Goal: Transaction & Acquisition: Purchase product/service

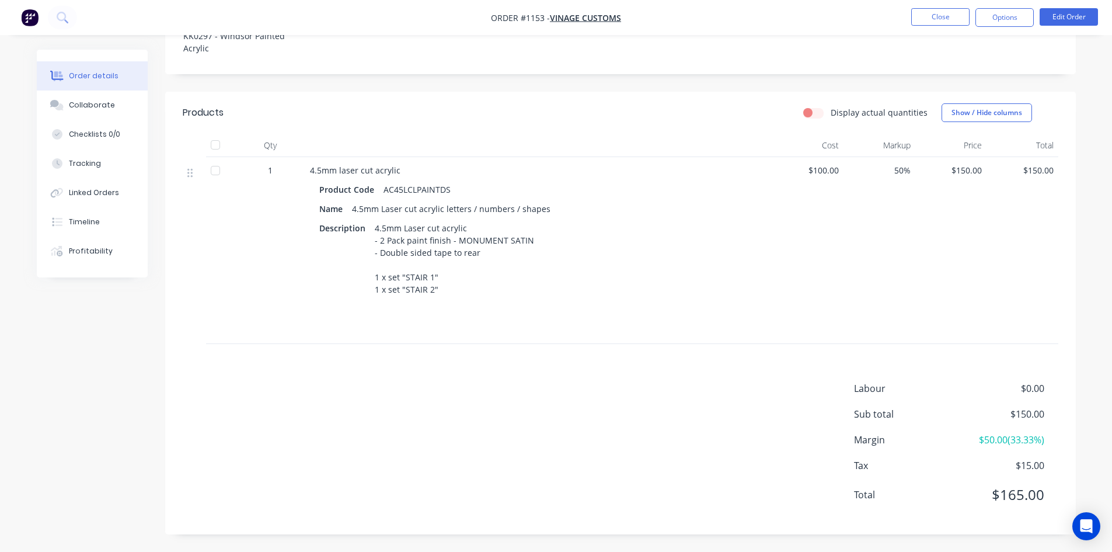
scroll to position [343, 0]
click at [1003, 18] on button "Options" at bounding box center [1004, 17] width 58 height 19
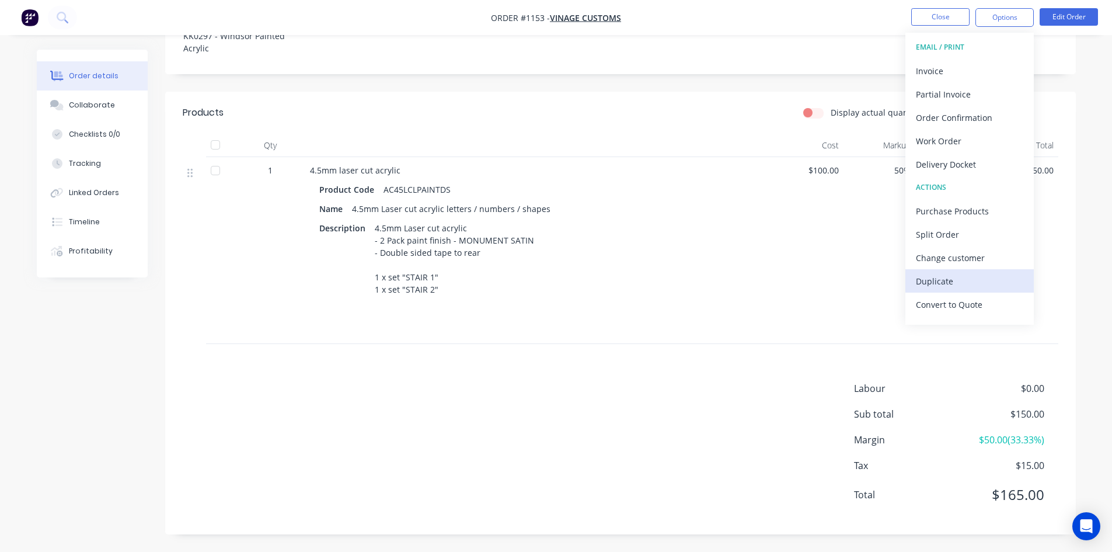
click at [956, 280] on div "Duplicate" at bounding box center [969, 281] width 107 height 17
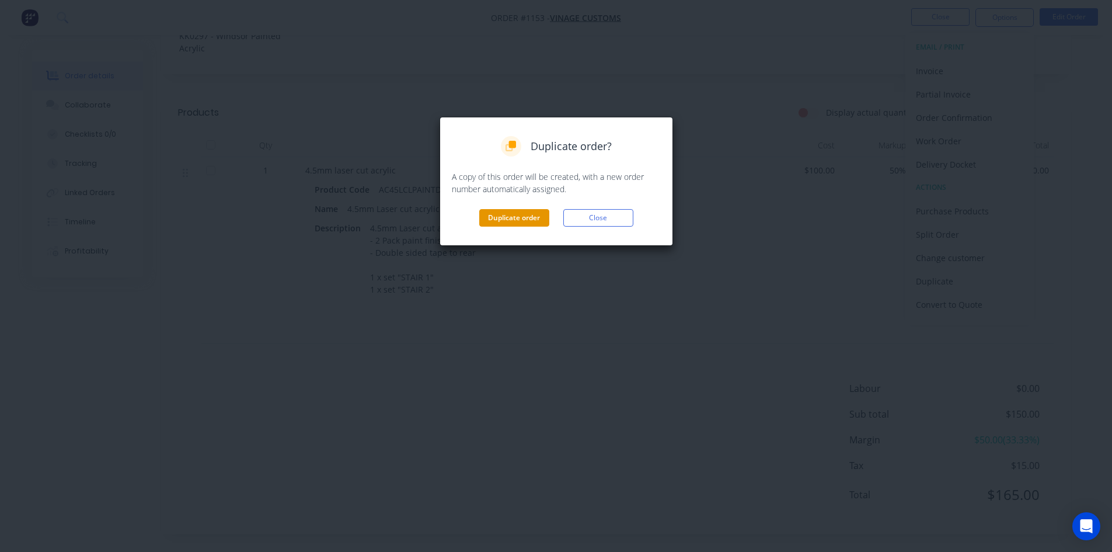
click at [517, 216] on button "Duplicate order" at bounding box center [514, 218] width 70 height 18
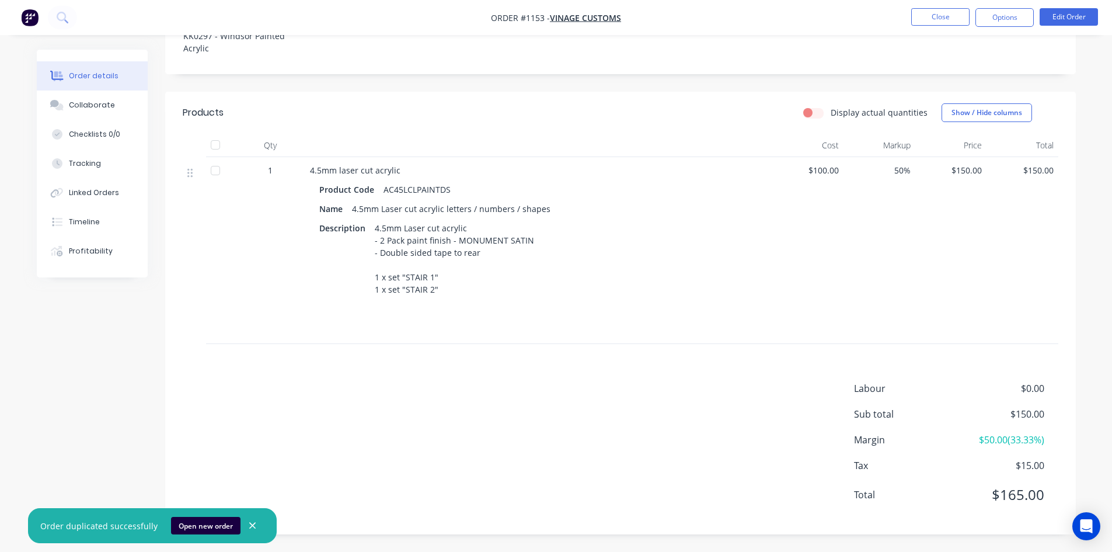
click at [430, 402] on div "Labour $0.00 Sub total $150.00 Margin $50.00 ( 33.33 %) Tax $15.00 Total $165.00" at bounding box center [620, 448] width 875 height 135
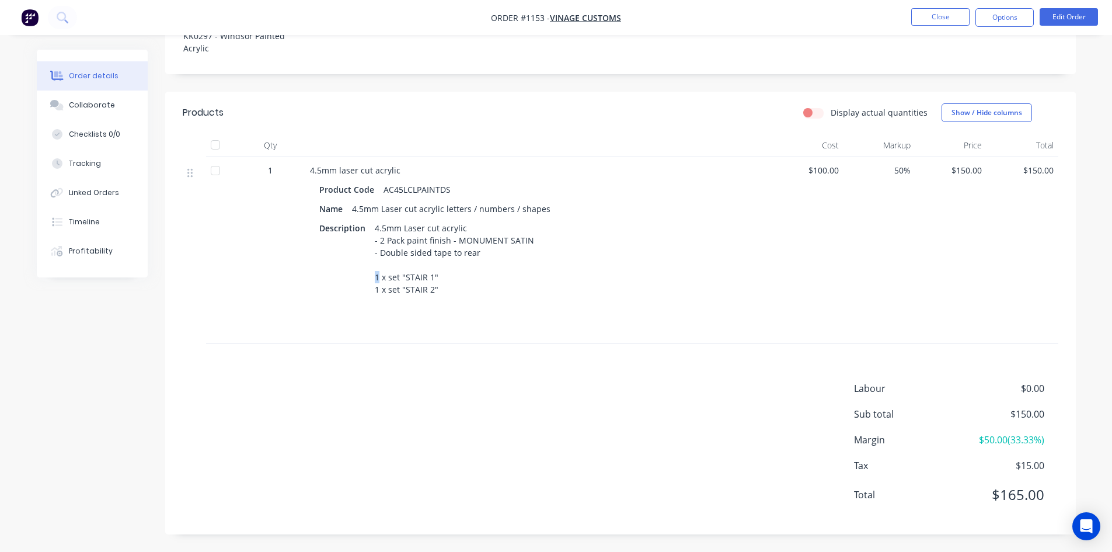
drag, startPoint x: 377, startPoint y: 250, endPoint x: 370, endPoint y: 250, distance: 7.0
click at [370, 250] on div "4.5mm Laser cut acrylic - 2 Pack paint finish - MONUMENT SATIN - Double sided t…" at bounding box center [454, 258] width 169 height 78
click at [1061, 18] on button "Edit Order" at bounding box center [1068, 17] width 58 height 18
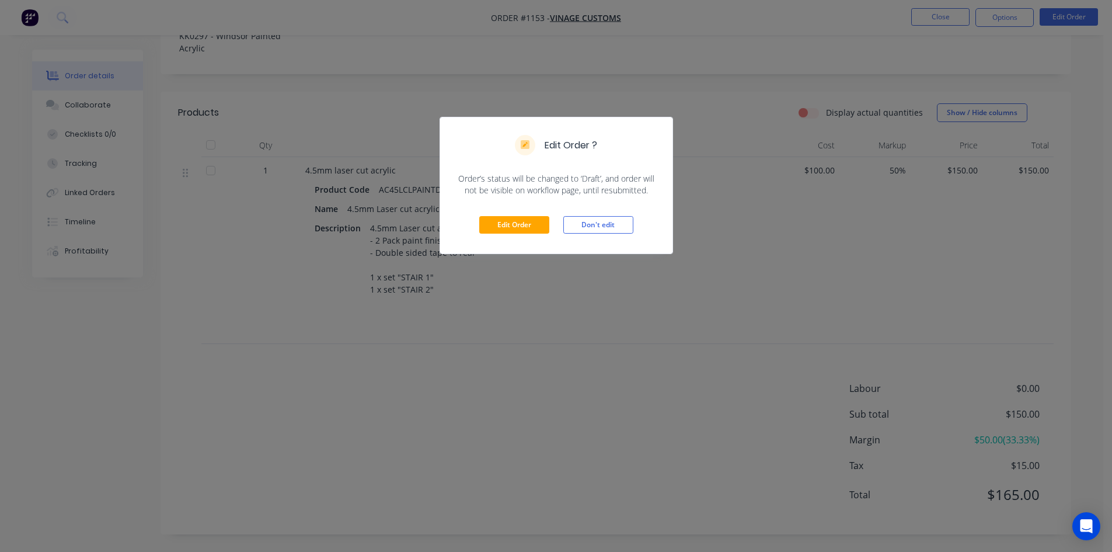
drag, startPoint x: 828, startPoint y: 238, endPoint x: 852, endPoint y: 198, distance: 46.2
click at [828, 237] on div "Edit Order ? Order’s status will be changed to ‘Draft’, and order will not be v…" at bounding box center [556, 276] width 1112 height 552
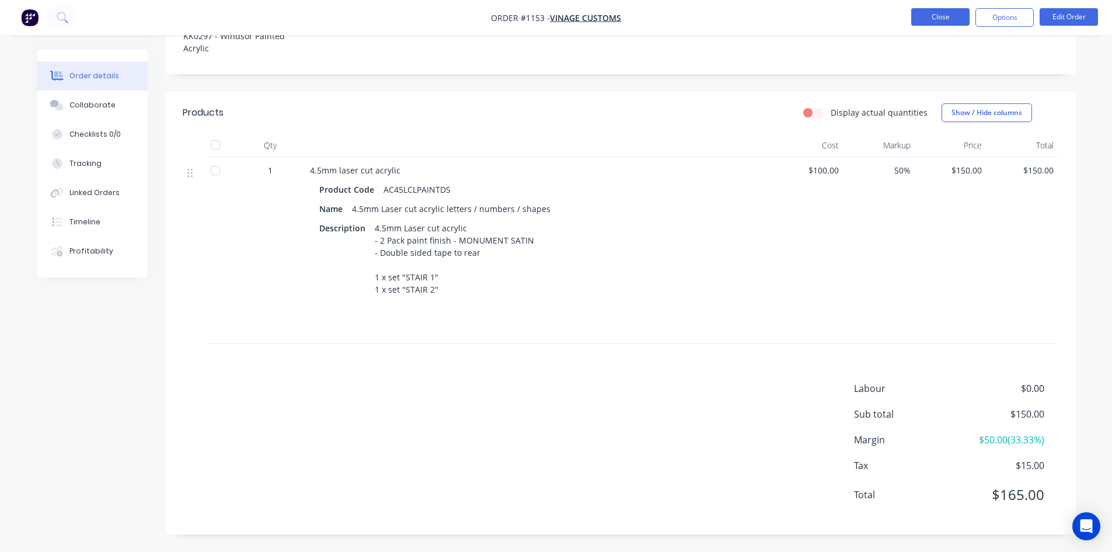
click at [935, 16] on button "Close" at bounding box center [940, 17] width 58 height 18
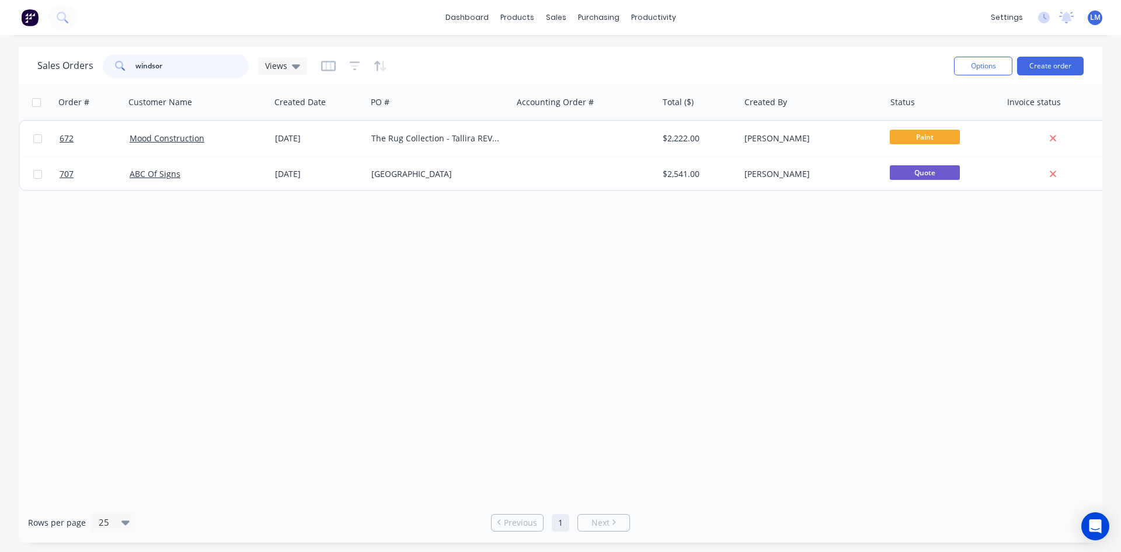
drag, startPoint x: 182, startPoint y: 67, endPoint x: 87, endPoint y: 70, distance: 94.6
click at [87, 70] on div "Sales Orders windsor Views" at bounding box center [172, 65] width 270 height 23
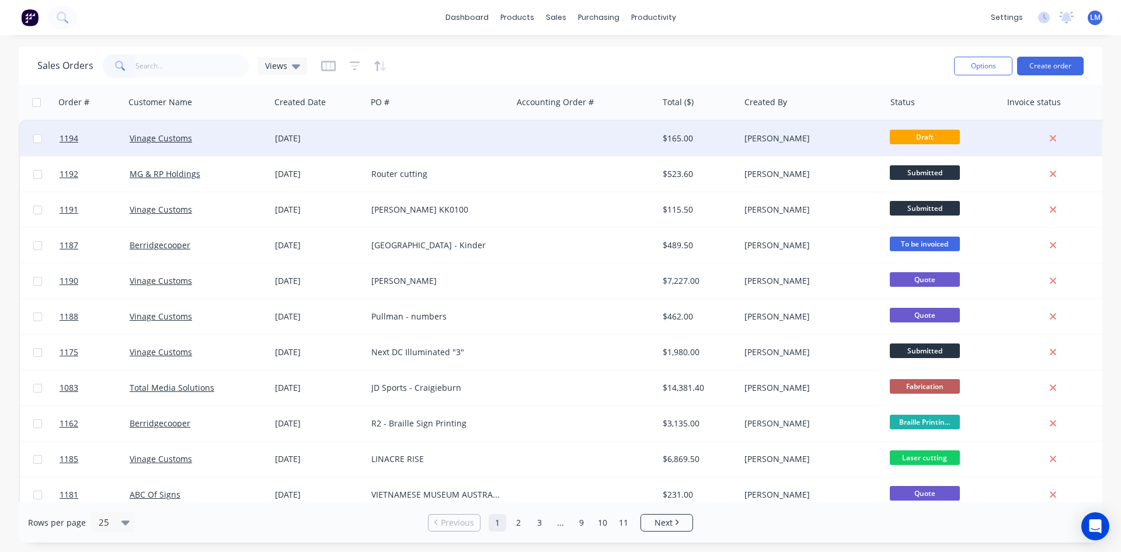
click at [337, 132] on div "[DATE]" at bounding box center [318, 138] width 87 height 12
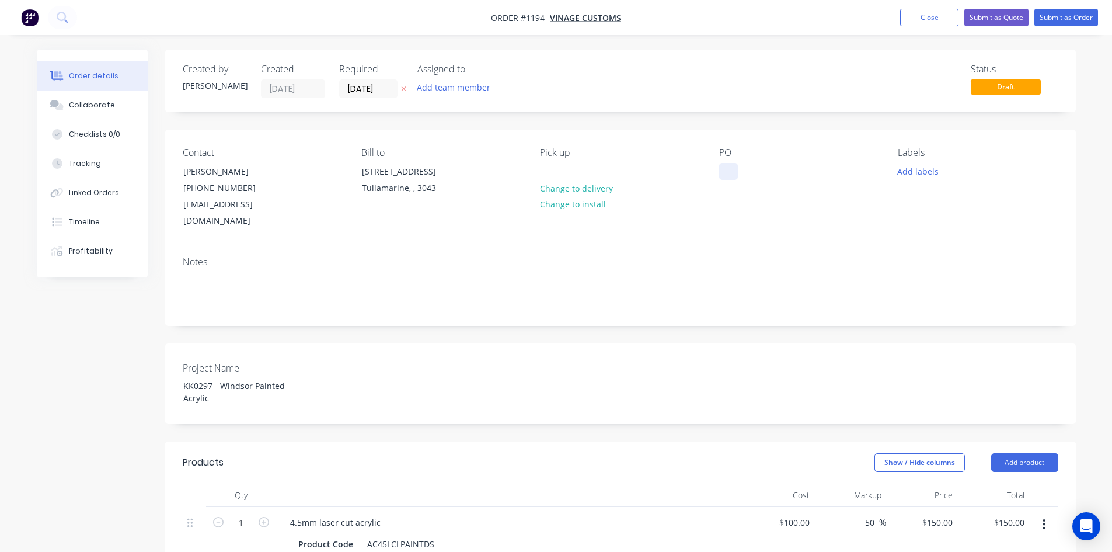
click at [730, 168] on div at bounding box center [728, 171] width 19 height 17
paste div
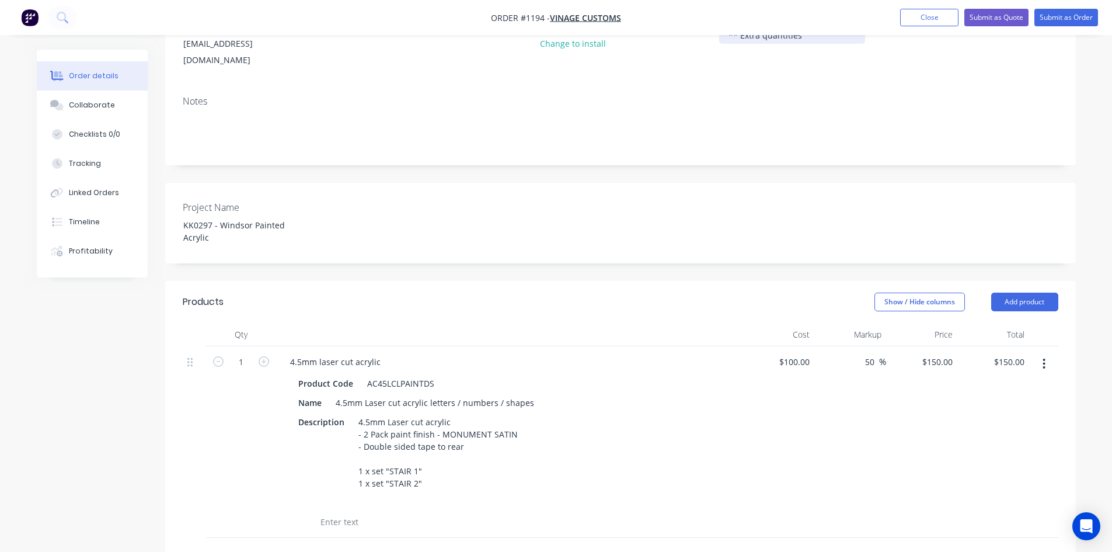
scroll to position [175, 0]
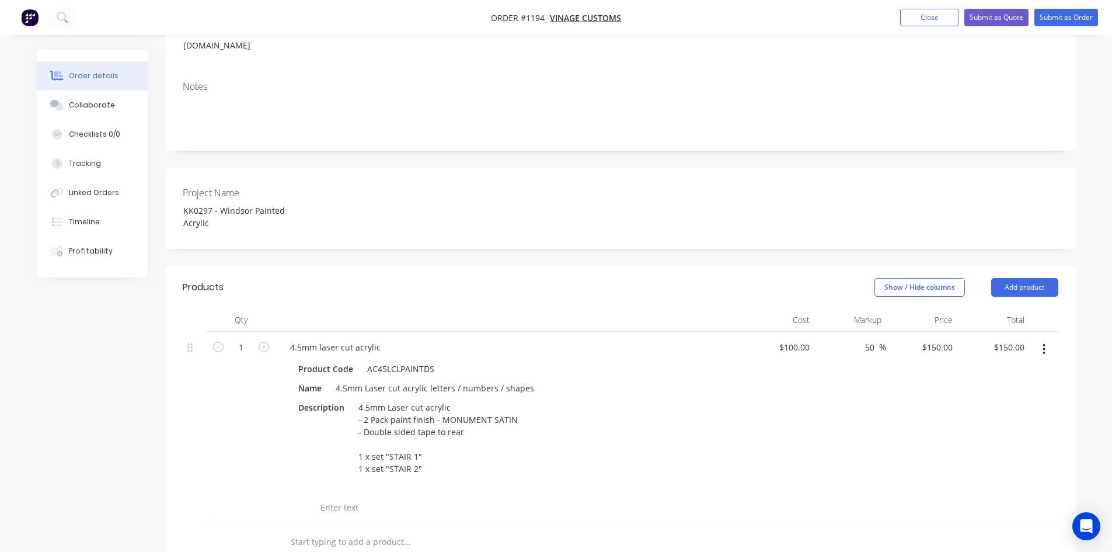
click at [542, 462] on div "Description 4.5mm Laser cut acrylic - 2 Pack paint finish - MONUMENT SATIN - Do…" at bounding box center [507, 438] width 427 height 78
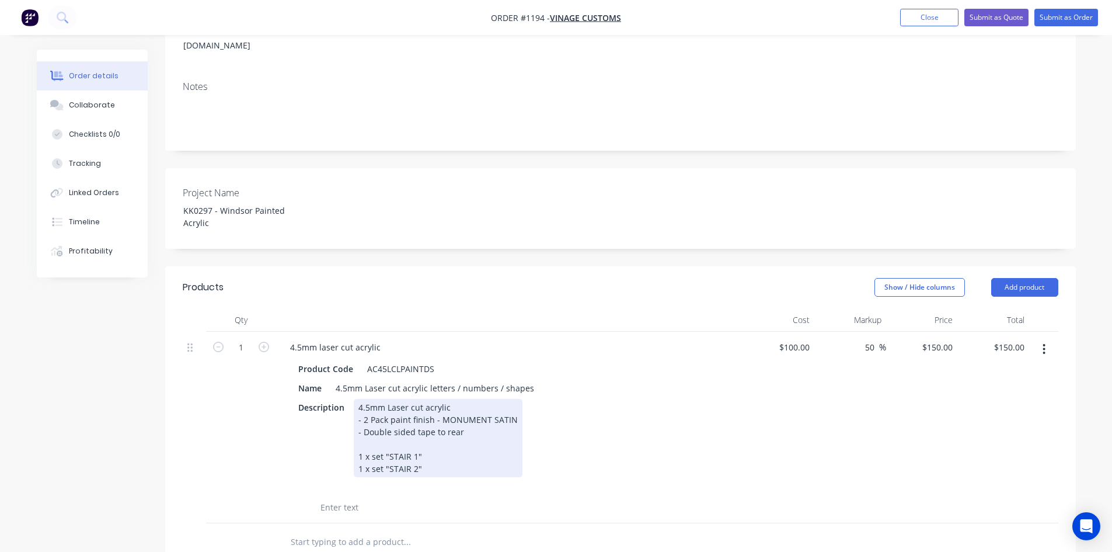
drag, startPoint x: 360, startPoint y: 427, endPoint x: 340, endPoint y: 434, distance: 20.9
click at [340, 432] on div "Description 4.5mm Laser cut acrylic - 2 Pack paint finish - MONUMENT SATIN - Do…" at bounding box center [507, 438] width 427 height 78
click at [360, 444] on div "4.5mm Laser cut acrylic - 2 Pack paint finish - MONUMENT SATIN - Double sided t…" at bounding box center [438, 438] width 169 height 78
click at [627, 434] on div "Description 4.5mm Laser cut acrylic - 2 Pack paint finish - MONUMENT SATIN - Do…" at bounding box center [507, 438] width 427 height 78
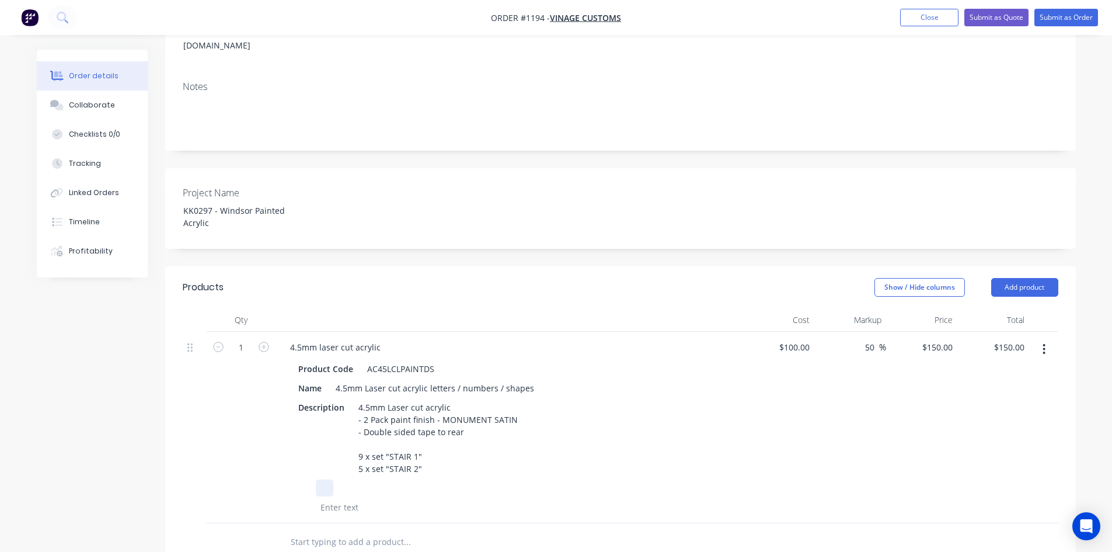
click at [699, 481] on div at bounding box center [507, 487] width 427 height 17
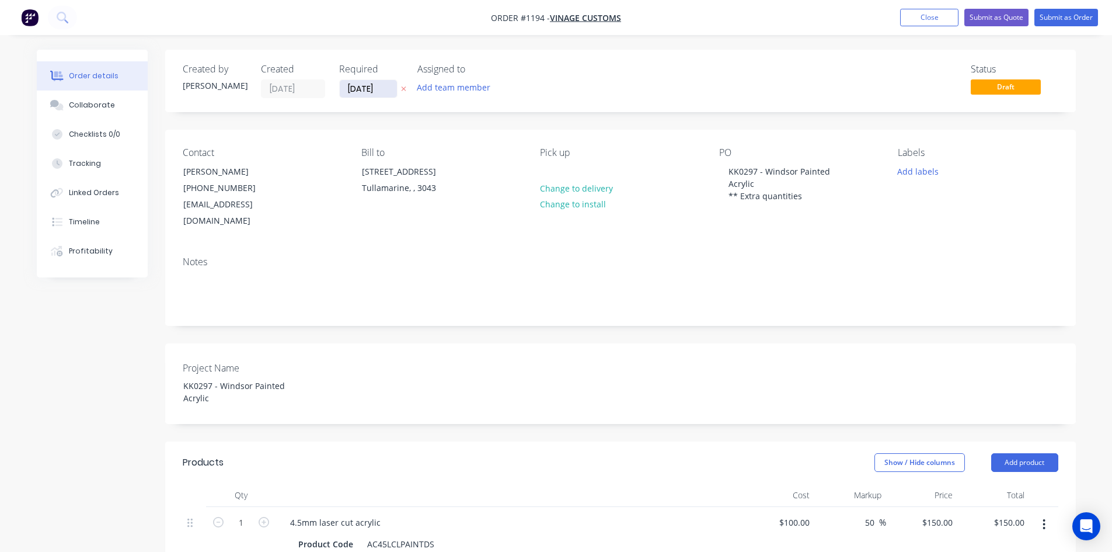
click at [382, 89] on input "[DATE]" at bounding box center [368, 89] width 57 height 18
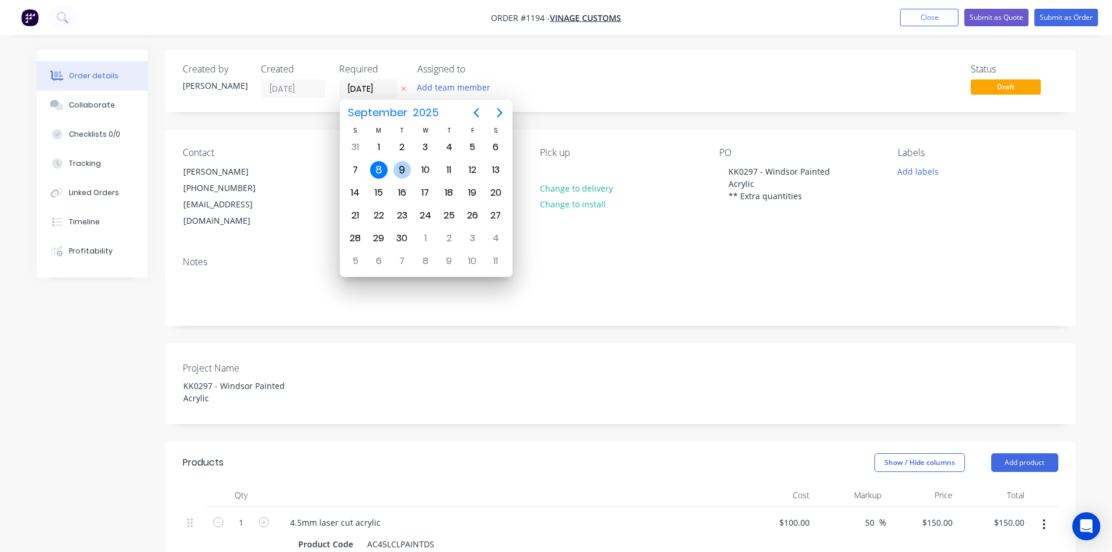
click at [407, 168] on div "9" at bounding box center [402, 170] width 18 height 18
type input "[DATE]"
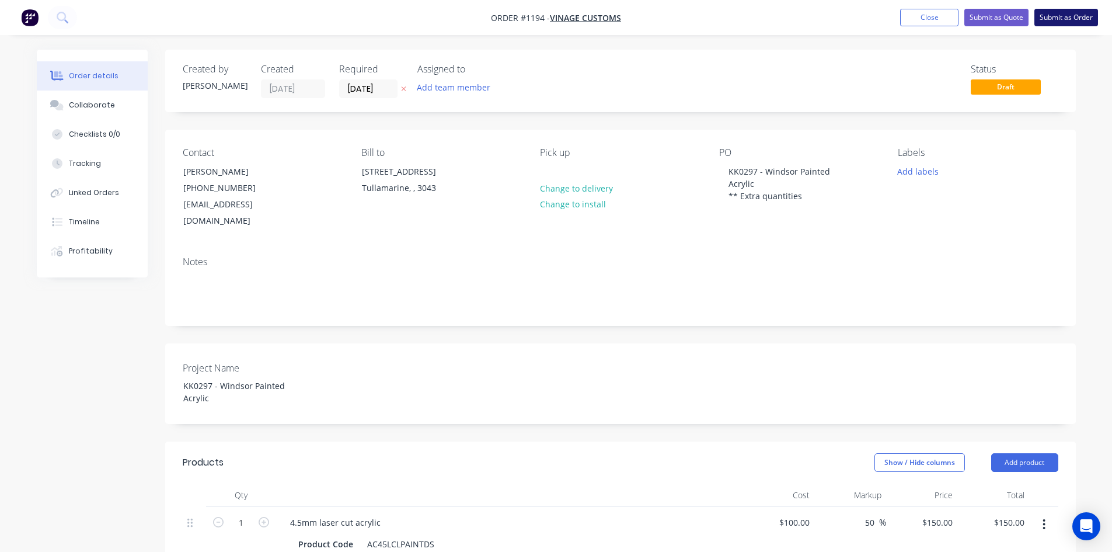
click at [1053, 12] on button "Submit as Order" at bounding box center [1066, 18] width 64 height 18
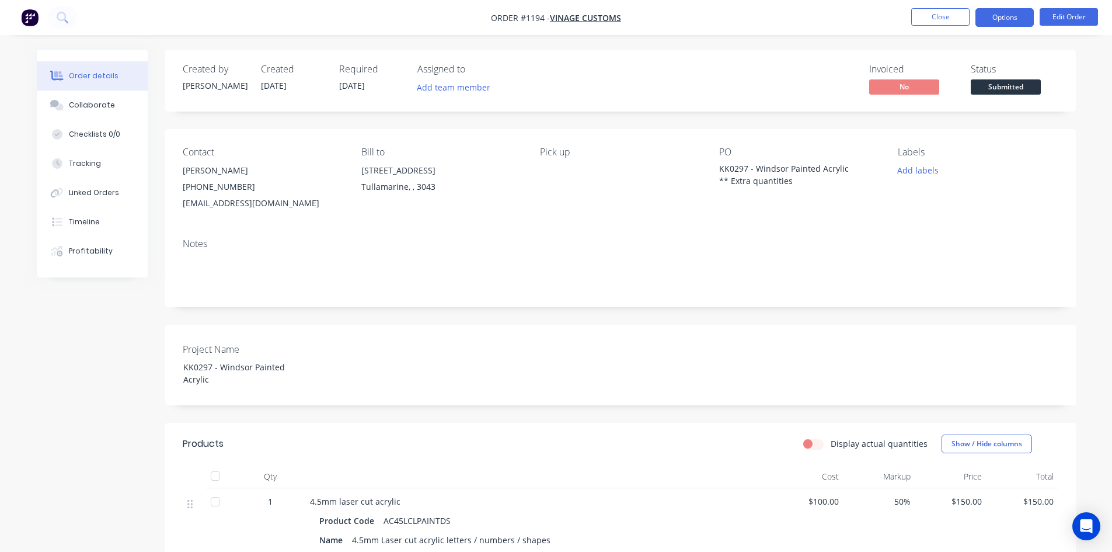
click at [1006, 16] on button "Options" at bounding box center [1004, 17] width 58 height 19
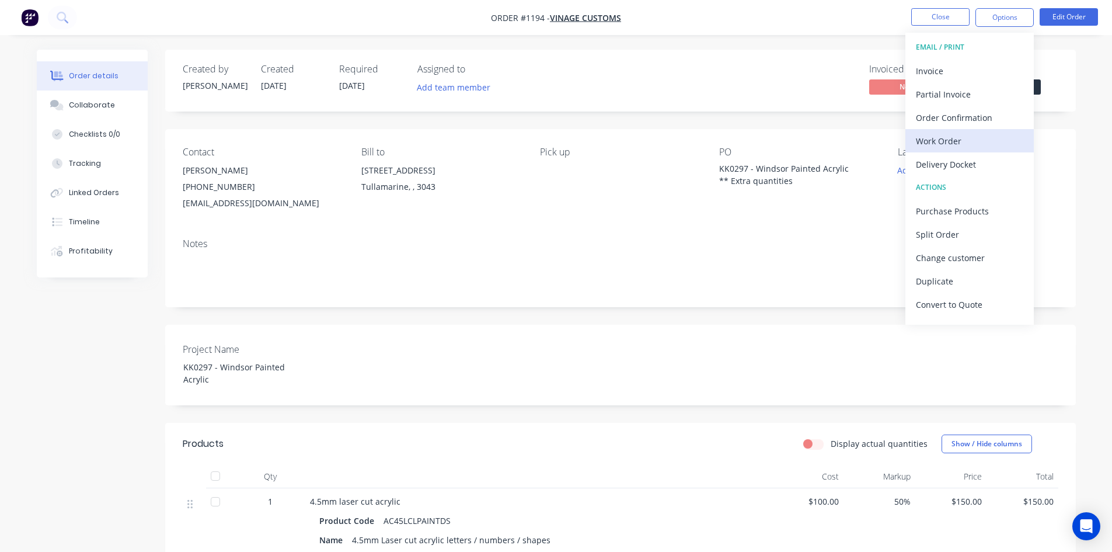
click at [949, 144] on div "Work Order" at bounding box center [969, 140] width 107 height 17
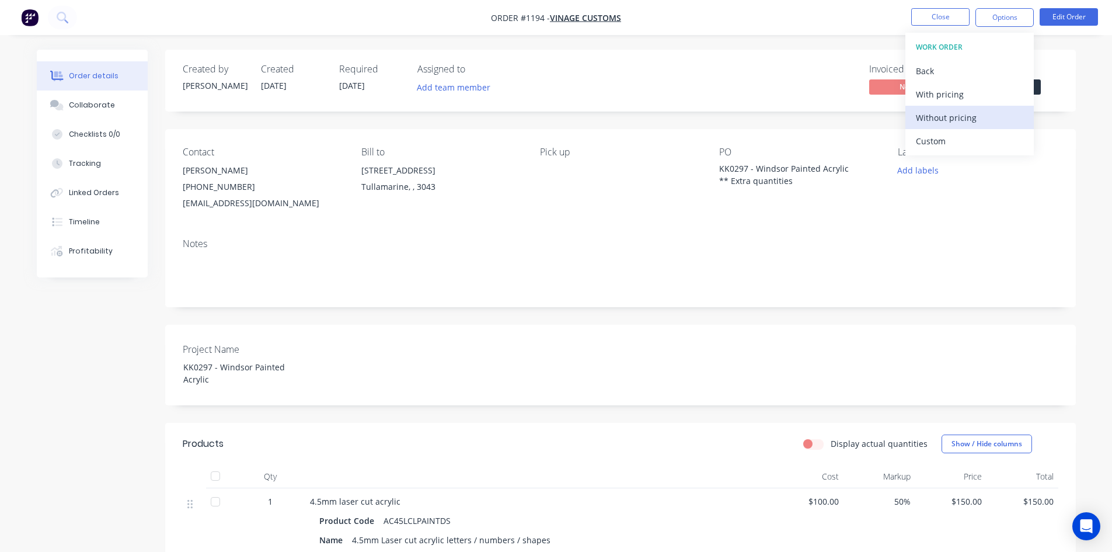
click at [955, 120] on div "Without pricing" at bounding box center [969, 117] width 107 height 17
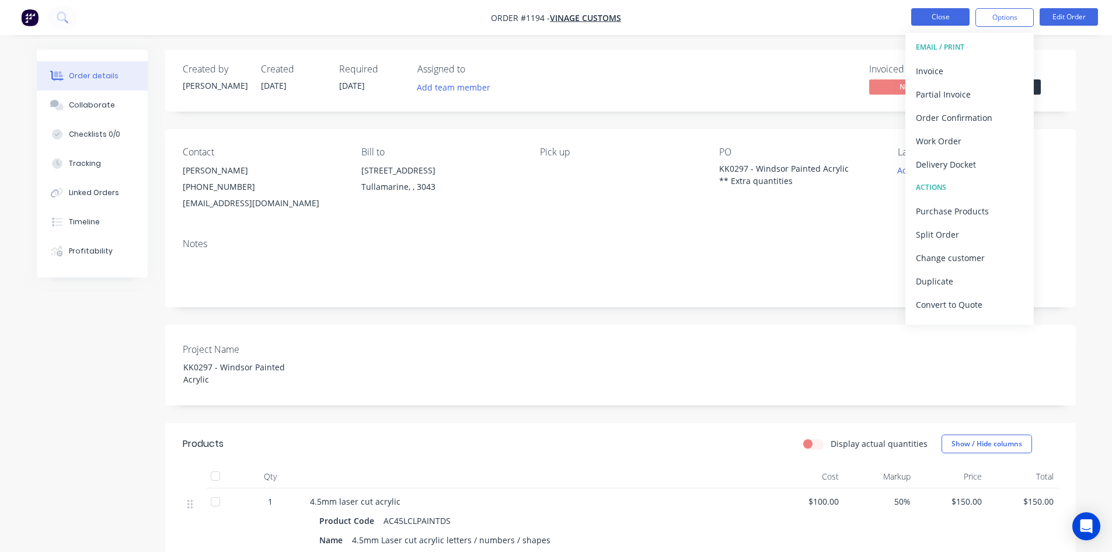
click at [941, 20] on button "Close" at bounding box center [940, 17] width 58 height 18
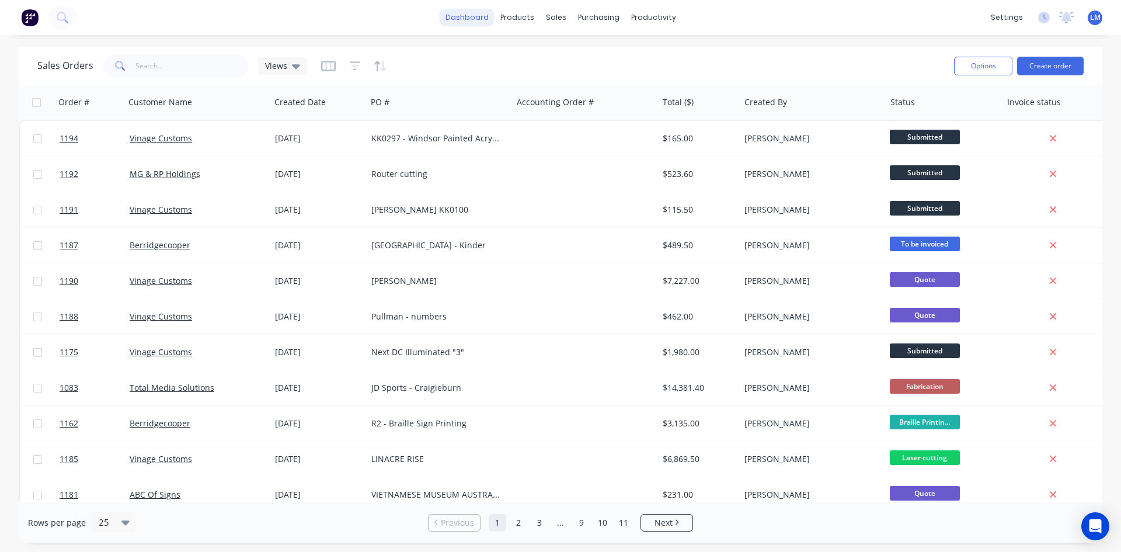
click at [473, 16] on link "dashboard" at bounding box center [466, 18] width 55 height 18
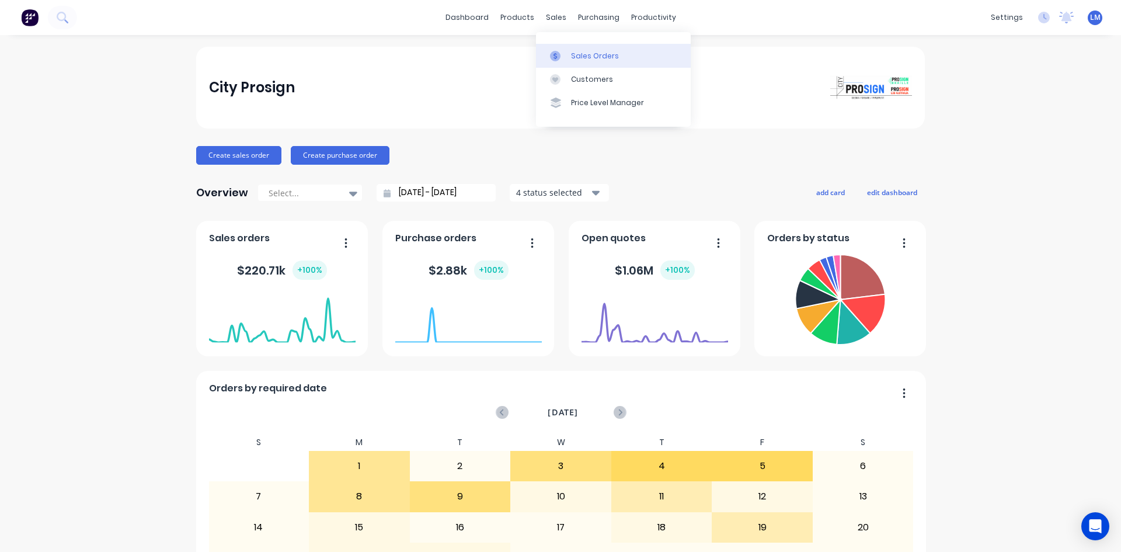
click at [587, 61] on link "Sales Orders" at bounding box center [613, 55] width 155 height 23
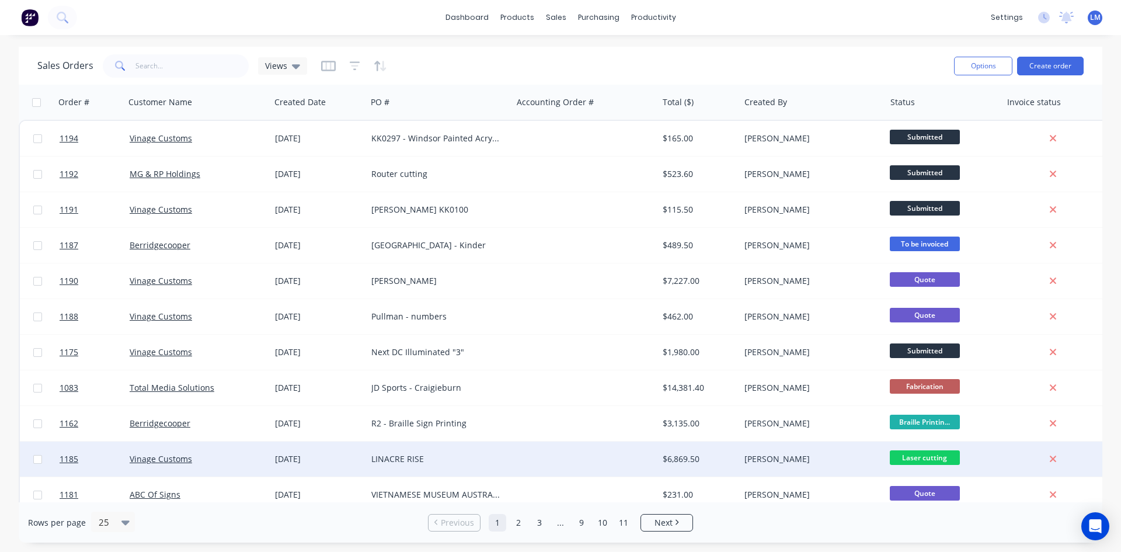
click at [406, 454] on div "LINACRE RISE" at bounding box center [436, 459] width 130 height 12
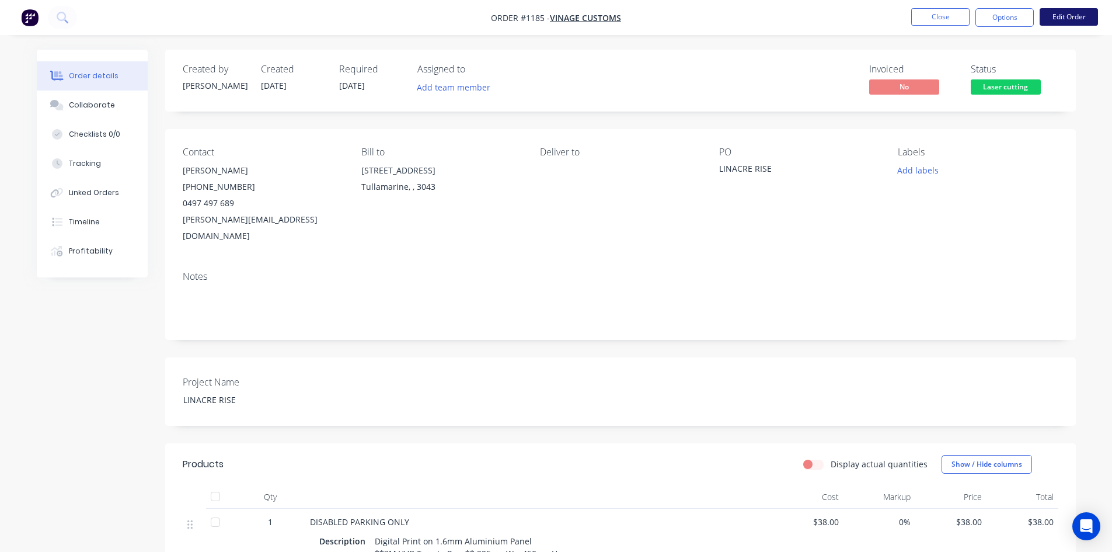
click at [1056, 13] on button "Edit Order" at bounding box center [1068, 17] width 58 height 18
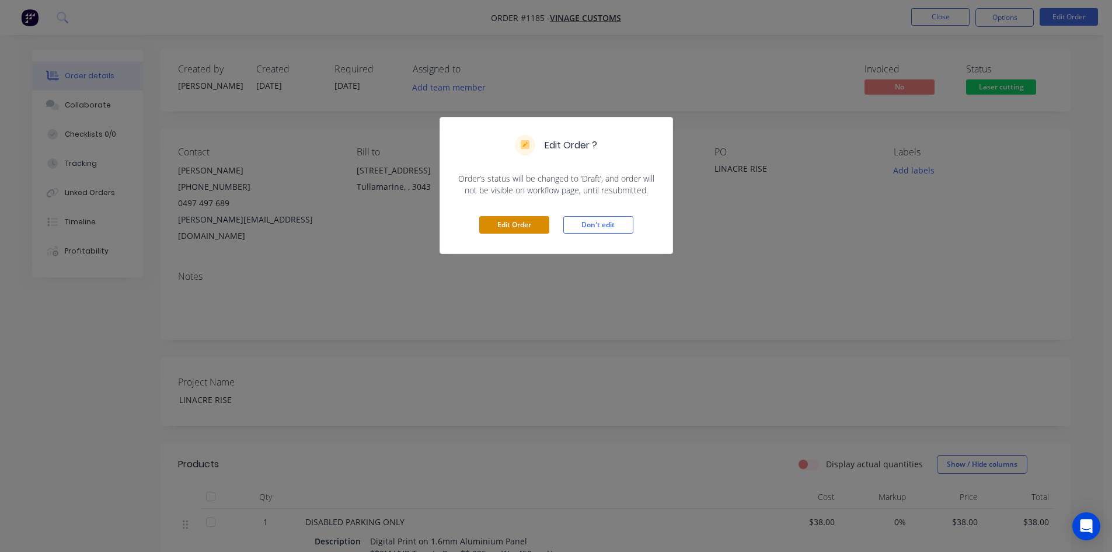
click at [522, 216] on button "Edit Order" at bounding box center [514, 225] width 70 height 18
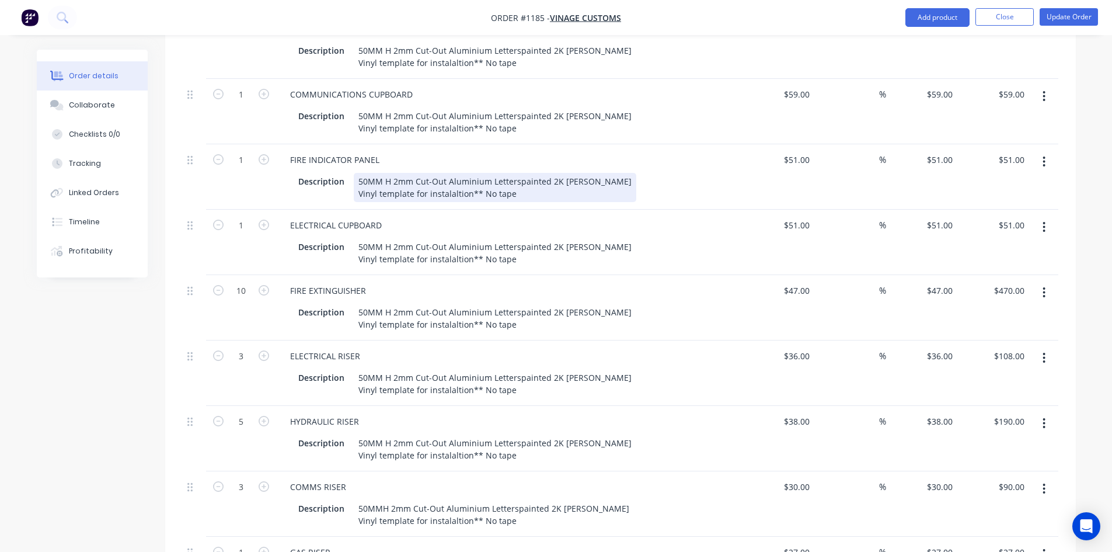
scroll to position [1401, 0]
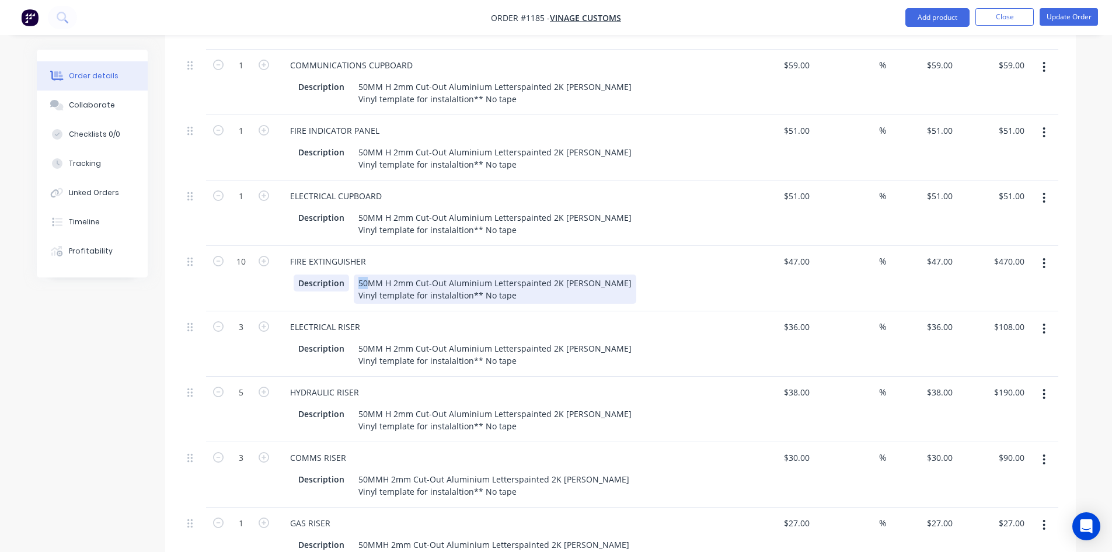
drag, startPoint x: 366, startPoint y: 249, endPoint x: 348, endPoint y: 249, distance: 18.1
click at [348, 274] on div "Description 50MM H 2mm Cut-Out Aluminium Letterspainted 2K [PERSON_NAME] Vinyl …" at bounding box center [507, 288] width 427 height 29
click at [687, 311] on div "ELECTRICAL RISER Description 50MM H 2mm Cut-Out Aluminium Letterspainted 2K [PE…" at bounding box center [509, 343] width 467 height 65
click at [515, 274] on div "32MM H 2mm Cut-Out Aluminium Letterspainted 2K [PERSON_NAME] Vinyl template for…" at bounding box center [495, 288] width 282 height 29
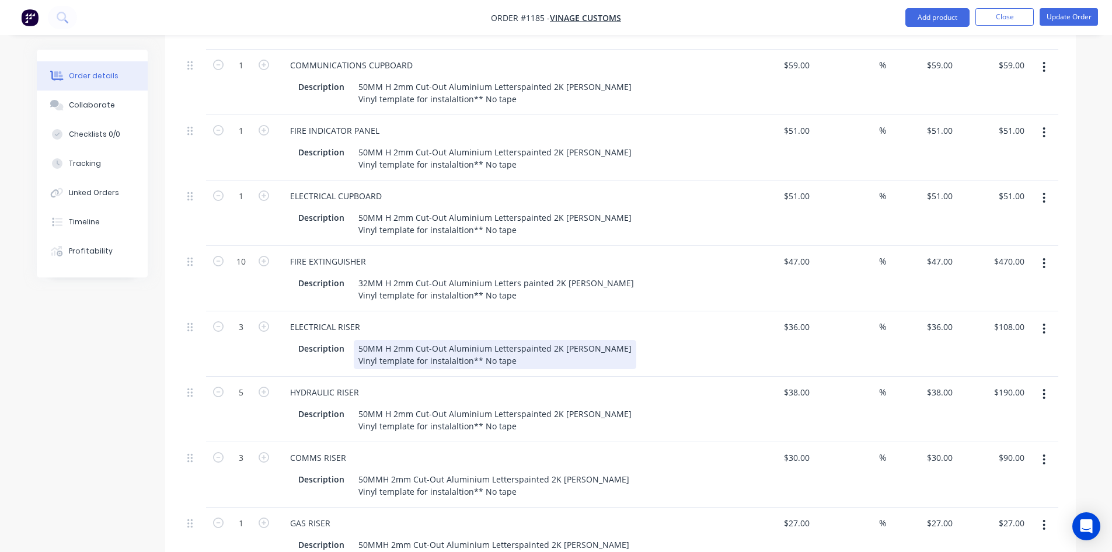
click at [704, 311] on div "ELECTRICAL RISER Description 50MM H 2mm Cut-Out Aluminium Letterspainted 2K [PE…" at bounding box center [509, 343] width 467 height 65
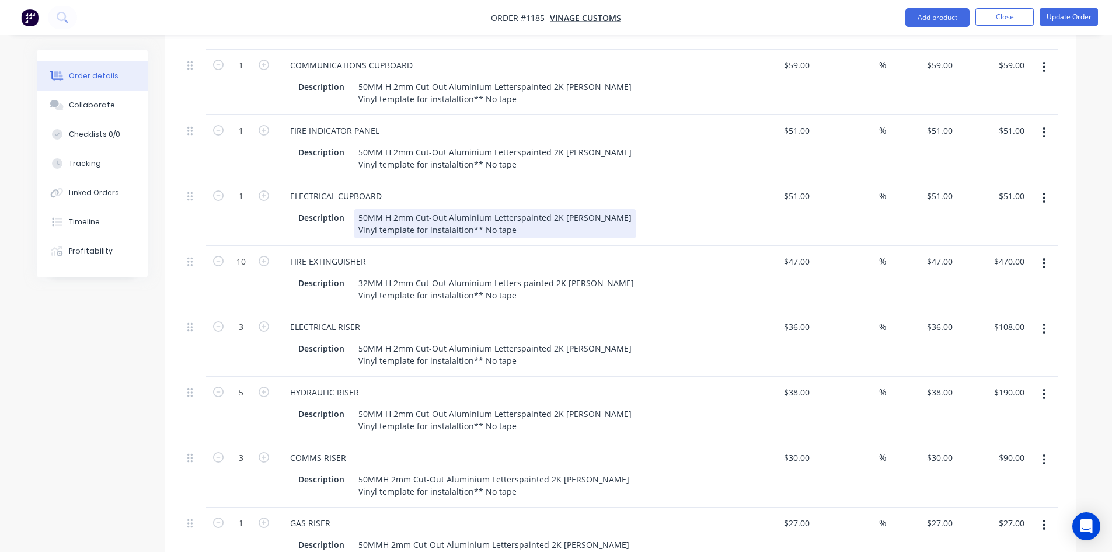
click at [516, 209] on div "50MM H 2mm Cut-Out Aluminium Letterspainted 2K [PERSON_NAME] Vinyl template for…" at bounding box center [495, 223] width 282 height 29
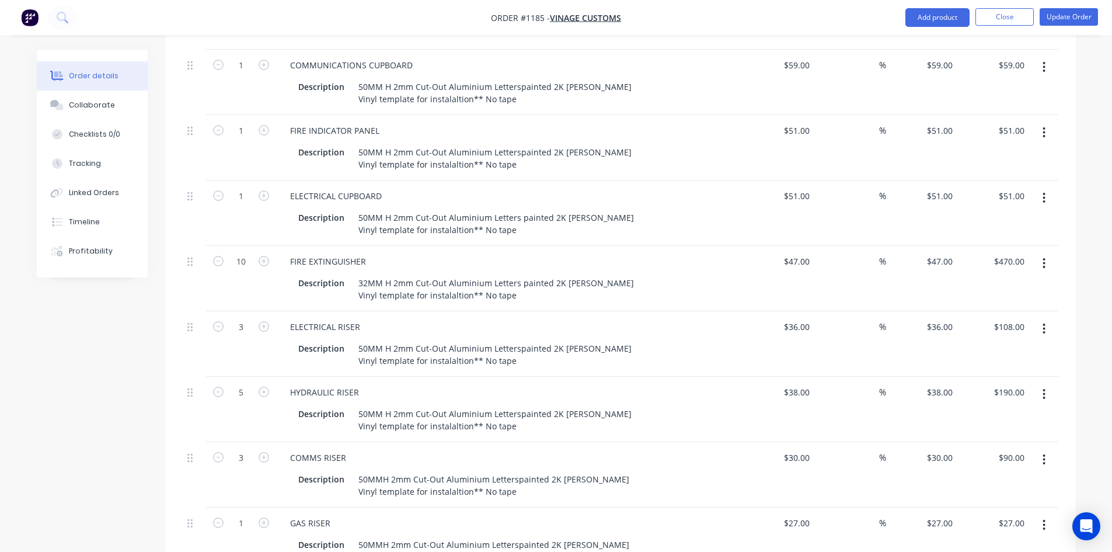
click at [661, 318] on div "ELECTRICAL RISER" at bounding box center [510, 326] width 458 height 17
click at [662, 318] on div "ELECTRICAL RISER" at bounding box center [510, 326] width 458 height 17
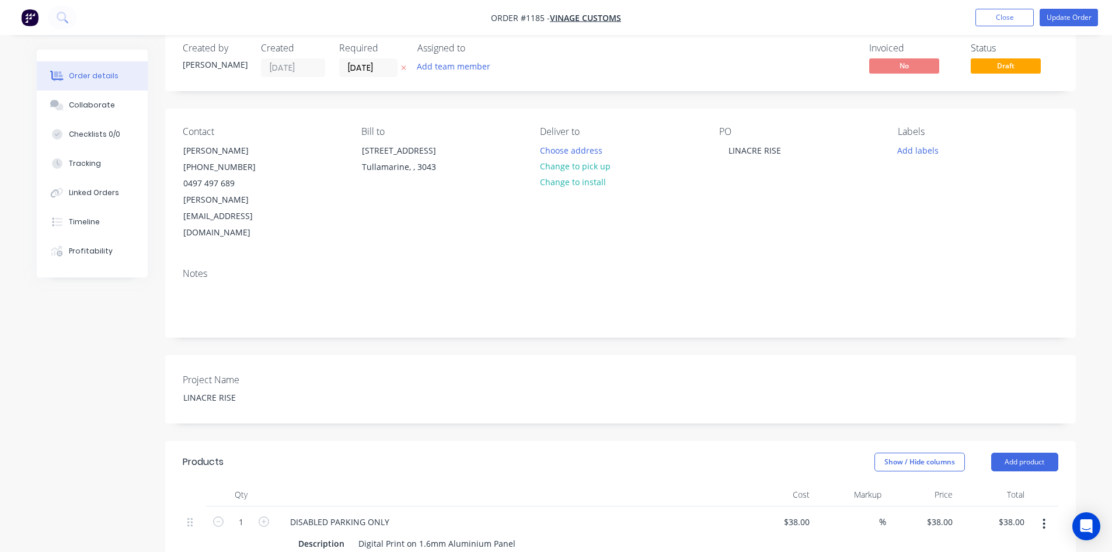
scroll to position [0, 0]
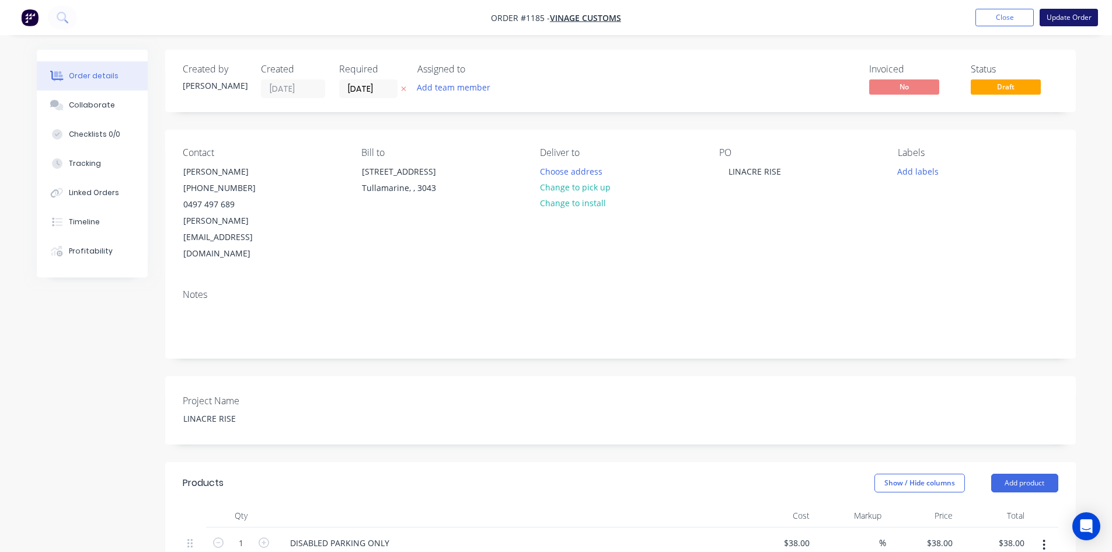
click at [1062, 16] on button "Update Order" at bounding box center [1068, 18] width 58 height 18
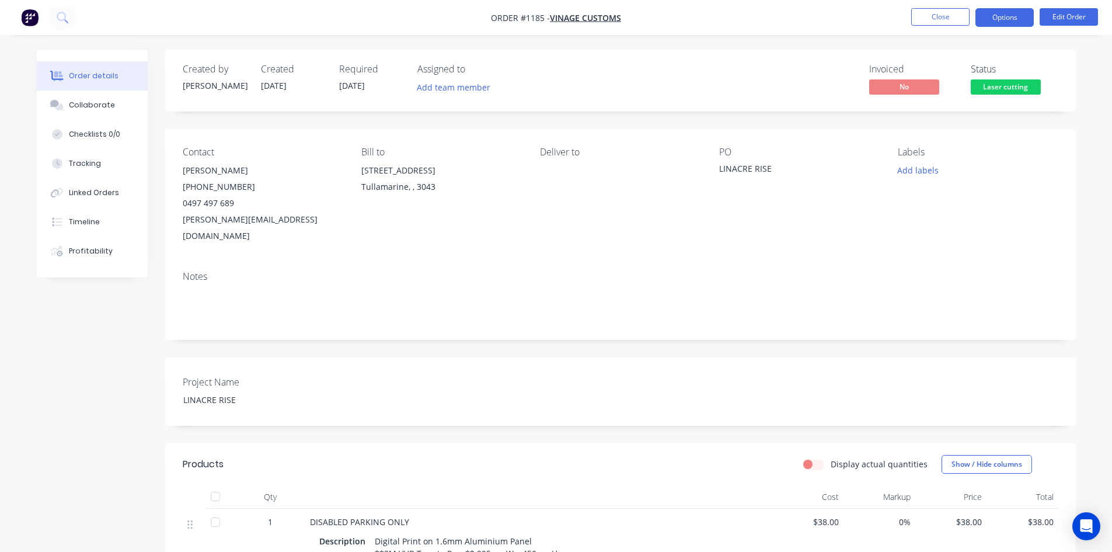
click at [994, 18] on button "Options" at bounding box center [1004, 17] width 58 height 19
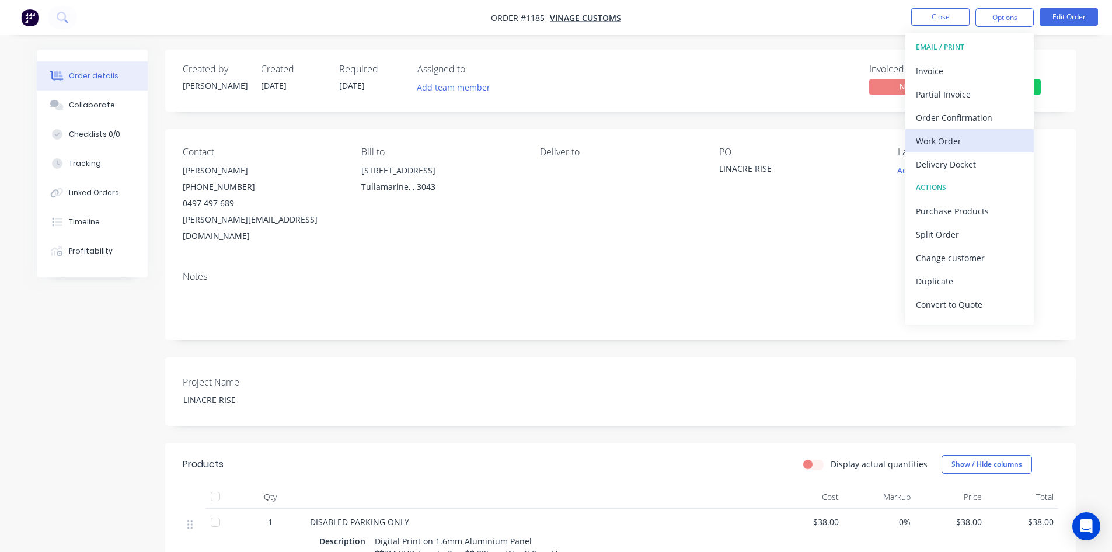
click at [945, 143] on div "Work Order" at bounding box center [969, 140] width 107 height 17
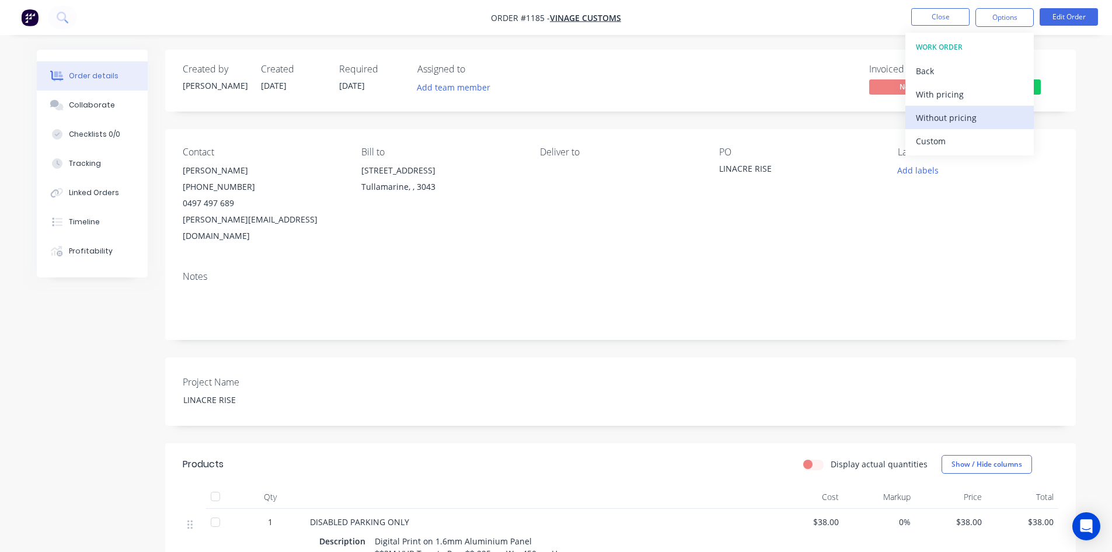
click at [947, 123] on div "Without pricing" at bounding box center [969, 117] width 107 height 17
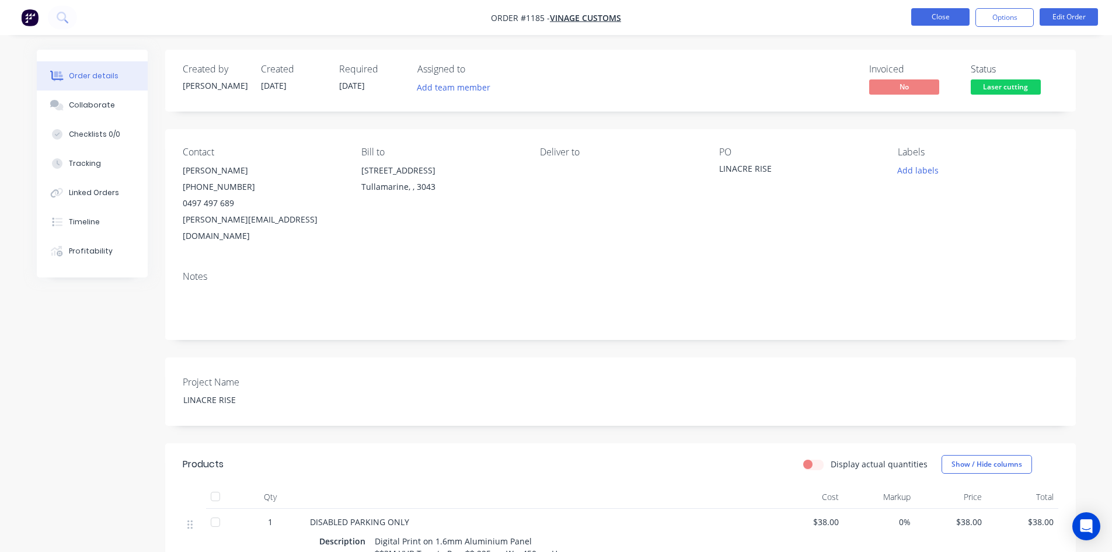
click at [939, 15] on button "Close" at bounding box center [940, 17] width 58 height 18
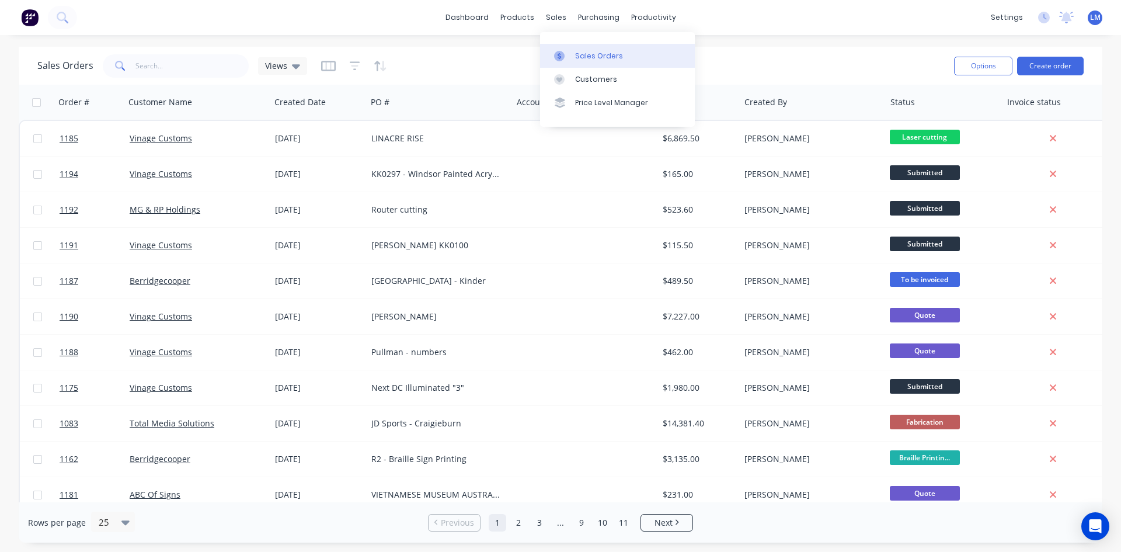
click at [582, 52] on div "Sales Orders" at bounding box center [599, 56] width 48 height 11
click at [169, 66] on input "text" at bounding box center [192, 65] width 114 height 23
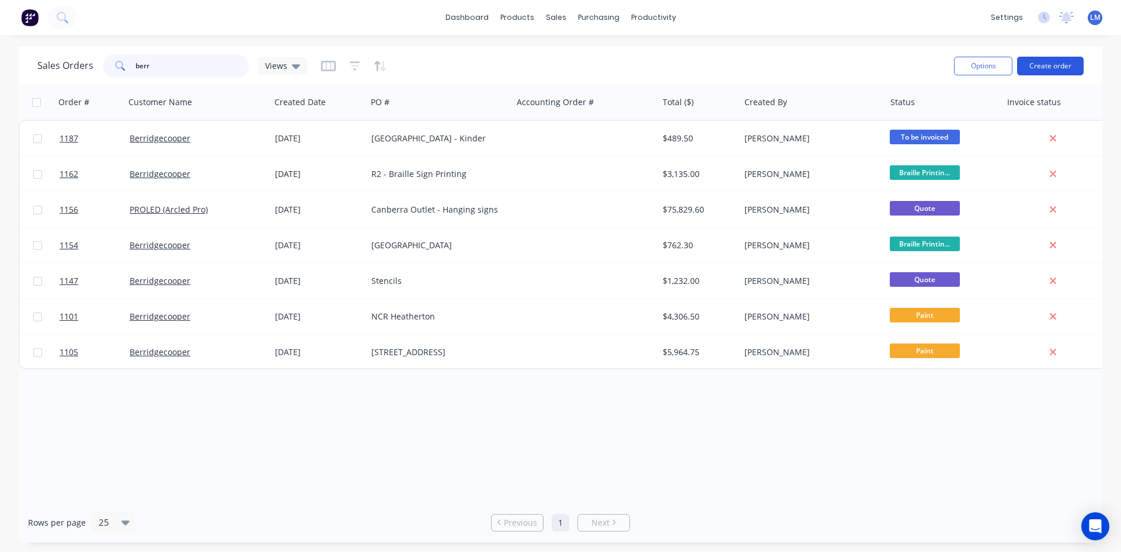
type input "berr"
click at [1047, 62] on button "Create order" at bounding box center [1050, 66] width 67 height 19
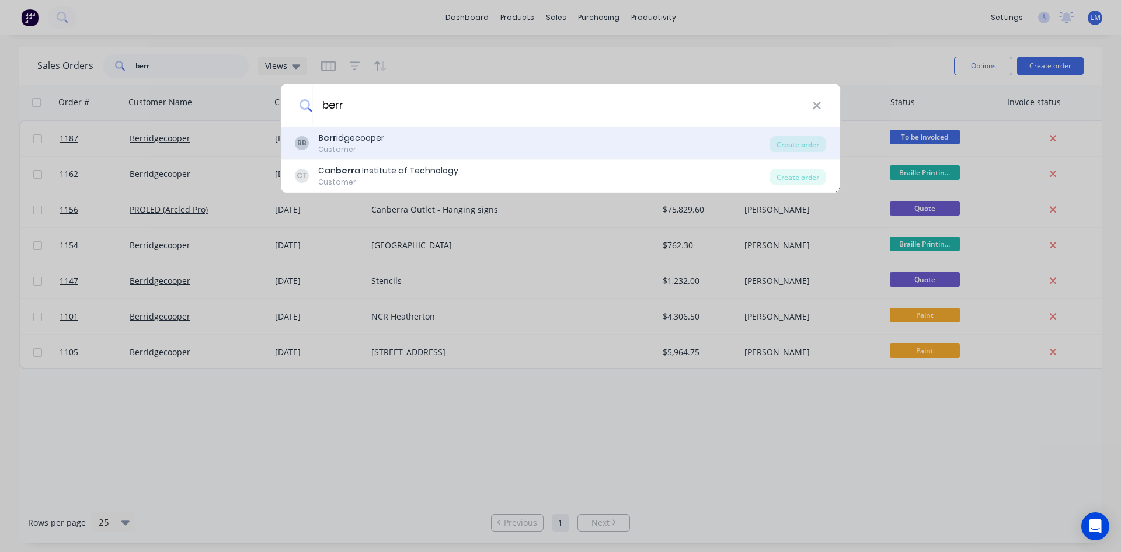
type input "berr"
click at [493, 144] on div "BB Berr idgecooper Customer" at bounding box center [532, 143] width 475 height 23
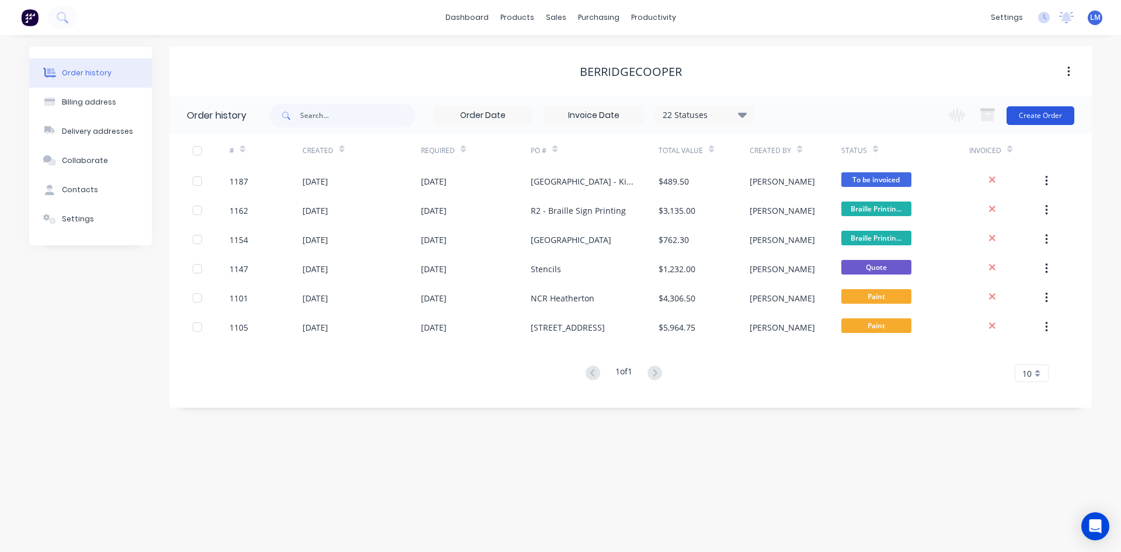
click at [1037, 118] on button "Create Order" at bounding box center [1040, 115] width 68 height 19
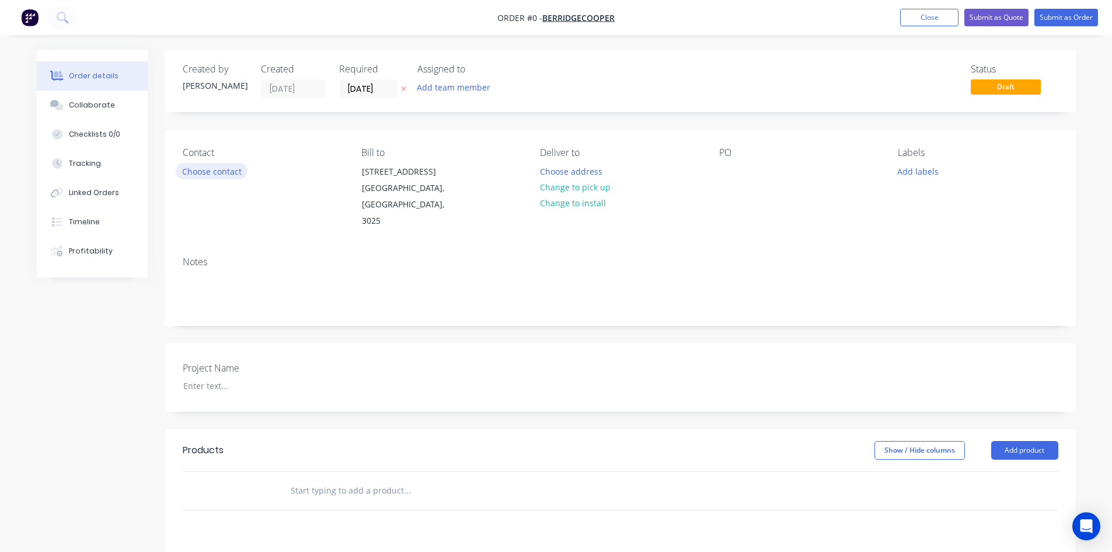
click at [220, 173] on button "Choose contact" at bounding box center [212, 171] width 72 height 16
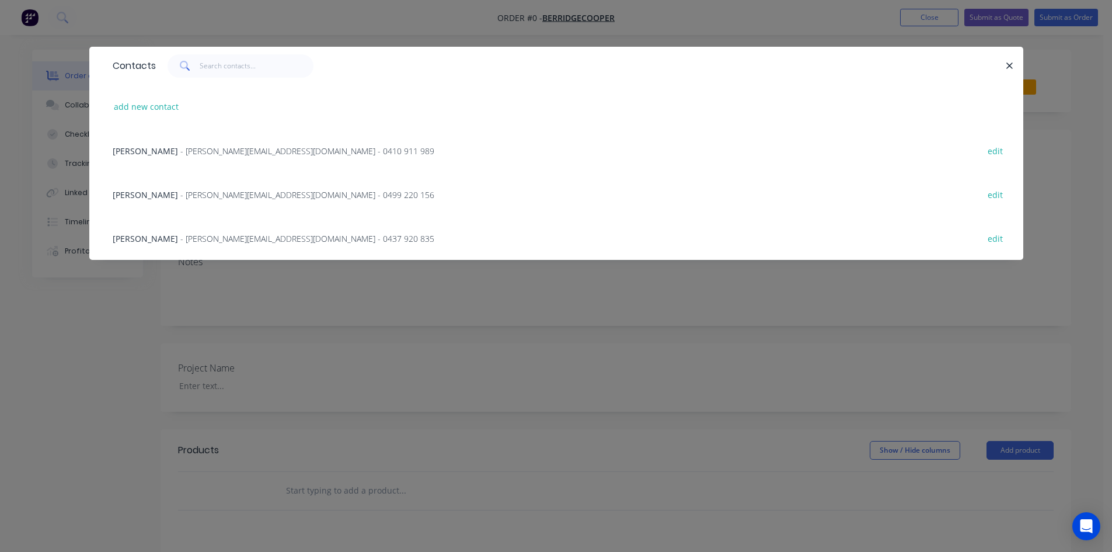
click at [209, 189] on span "- [PERSON_NAME][EMAIL_ADDRESS][DOMAIN_NAME] - 0499 220 156" at bounding box center [307, 194] width 254 height 11
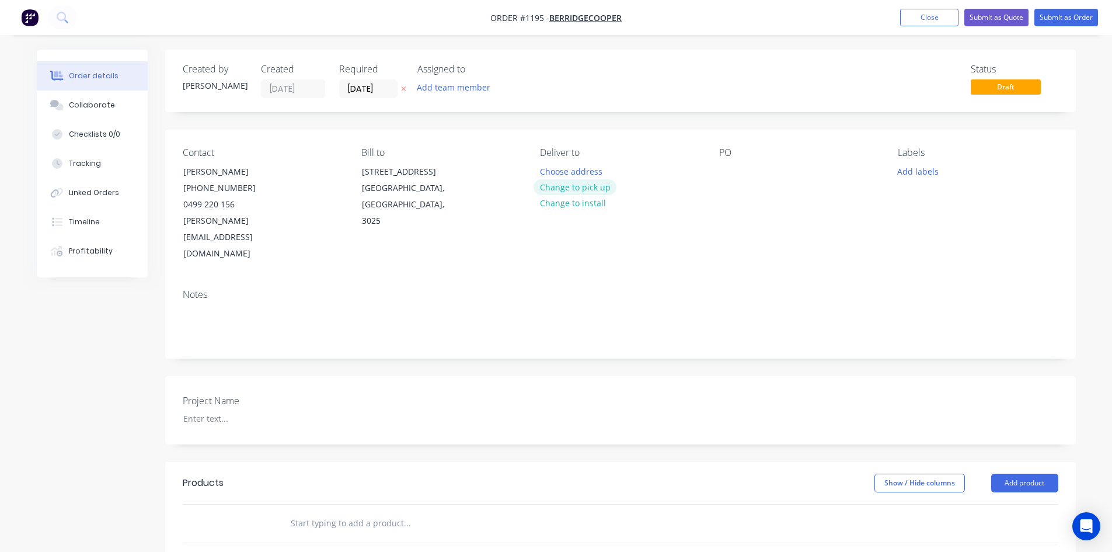
click at [548, 190] on button "Change to pick up" at bounding box center [574, 187] width 83 height 16
click at [728, 178] on div at bounding box center [728, 171] width 19 height 17
drag, startPoint x: 789, startPoint y: 171, endPoint x: 691, endPoint y: 172, distance: 98.1
click at [692, 171] on div "Contact [PERSON_NAME] [PHONE_NUMBER] [EMAIL_ADDRESS][DOMAIN_NAME] Bill to [STRE…" at bounding box center [620, 205] width 911 height 150
copy div "The Ritz Carlton"
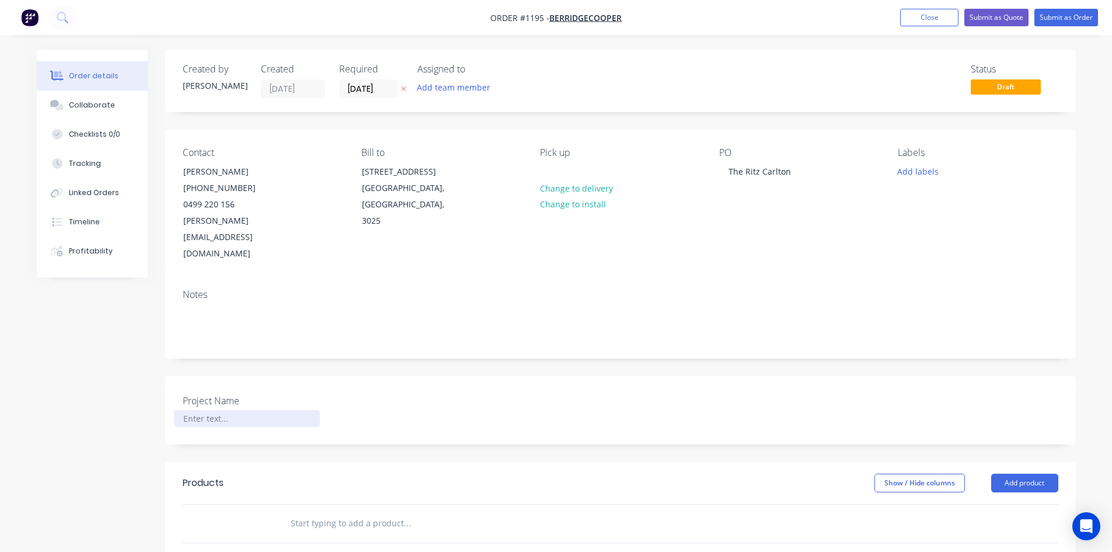
click at [225, 410] on div at bounding box center [247, 418] width 146 height 17
paste div
click at [496, 511] on input "text" at bounding box center [406, 522] width 233 height 23
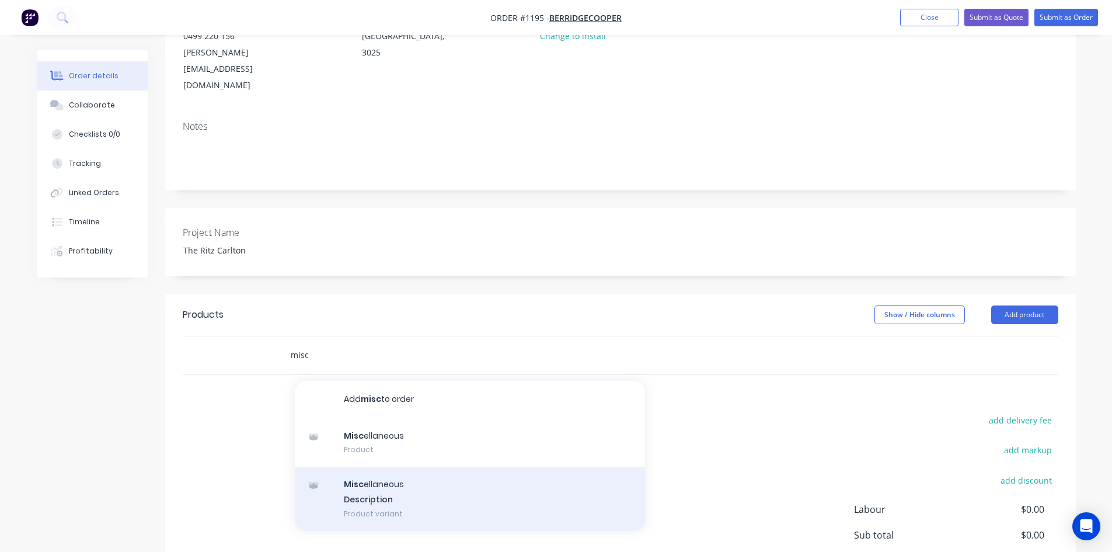
scroll to position [175, 0]
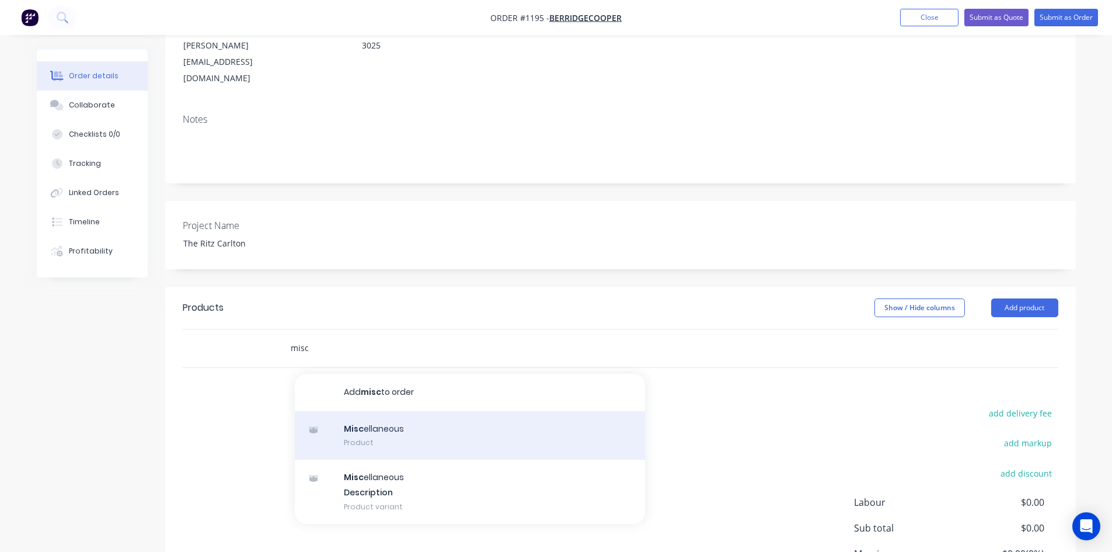
type input "misc"
click at [416, 411] on div "Misc ellaneous Product" at bounding box center [470, 435] width 350 height 49
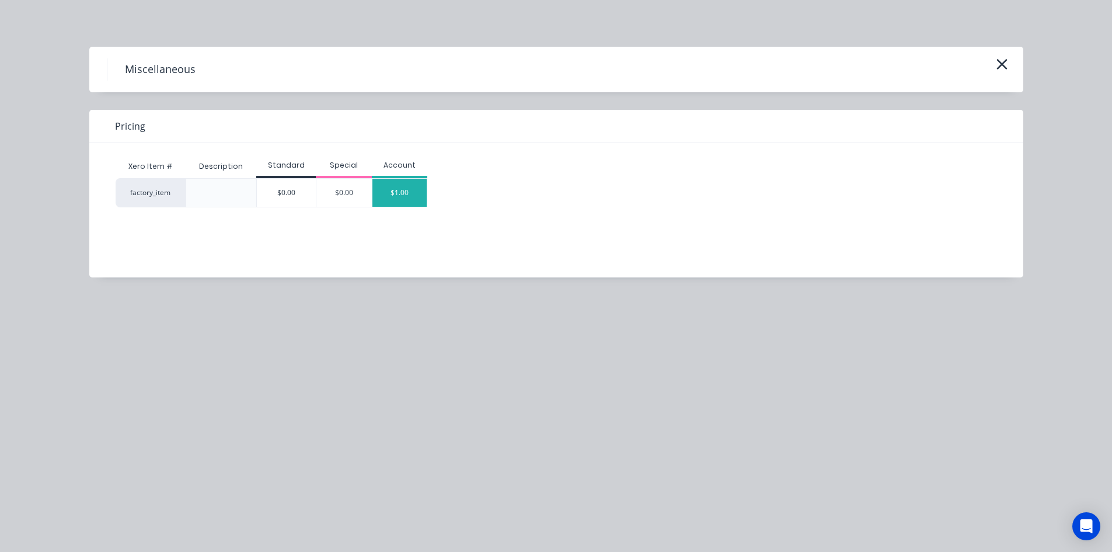
click at [405, 189] on div "$1.00" at bounding box center [399, 193] width 55 height 28
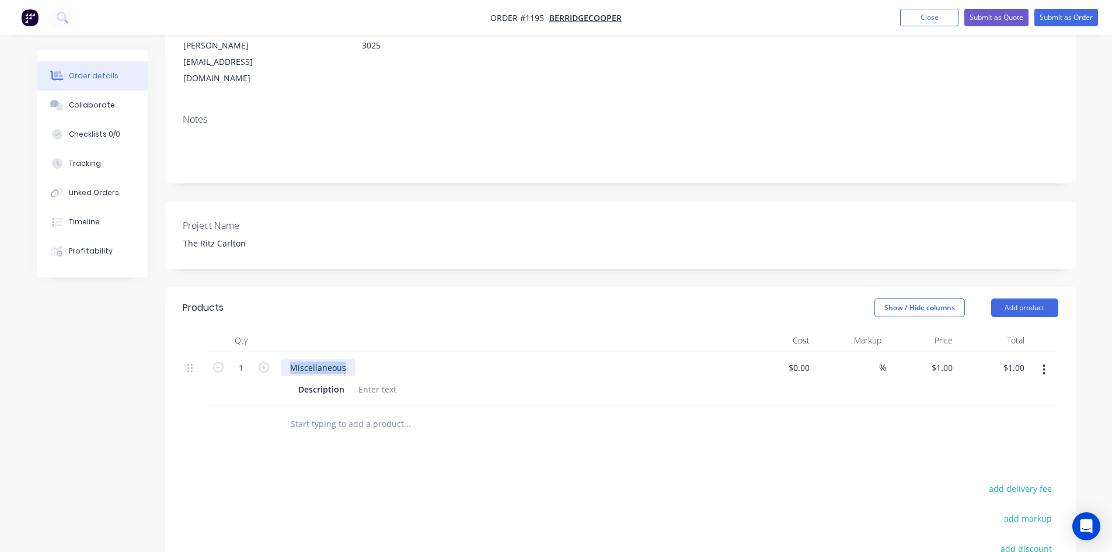
drag, startPoint x: 351, startPoint y: 334, endPoint x: 287, endPoint y: 334, distance: 64.2
click at [287, 359] on div "Miscellaneous" at bounding box center [318, 367] width 75 height 17
click at [347, 359] on div "Miscellaneous" at bounding box center [318, 367] width 75 height 17
drag, startPoint x: 350, startPoint y: 333, endPoint x: 256, endPoint y: 335, distance: 93.4
click at [257, 352] on div "1 Miscellaneous Description $0.00 $0.00 % $1.00 $1.00 $1.00 $1.00" at bounding box center [620, 378] width 875 height 53
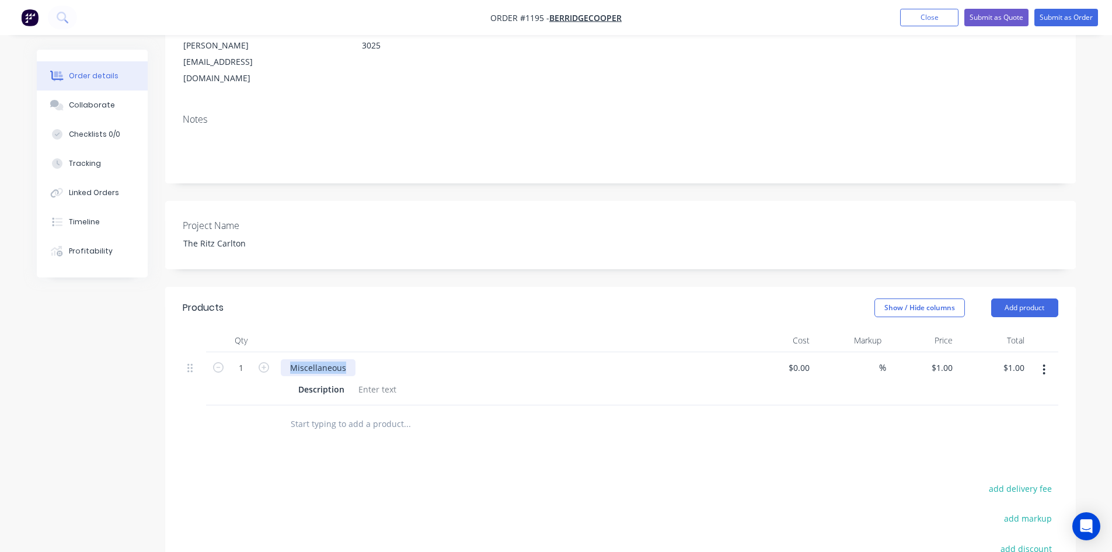
paste div
click at [381, 381] on div at bounding box center [377, 389] width 47 height 17
paste div
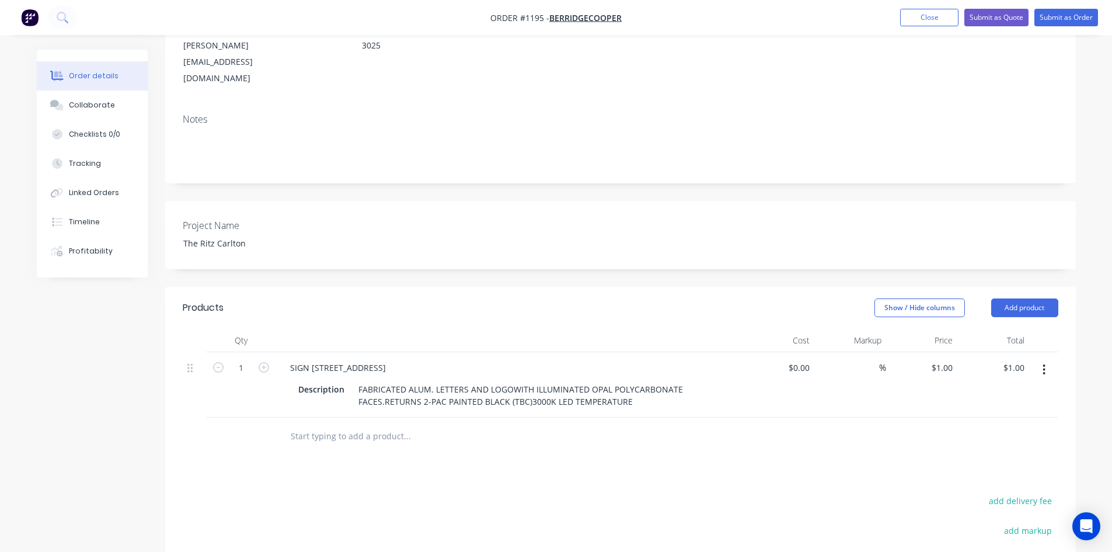
click at [472, 460] on div "Products Show / Hide columns Add product Qty Cost Markup Price Total 1 SIGN 1 -…" at bounding box center [620, 511] width 911 height 449
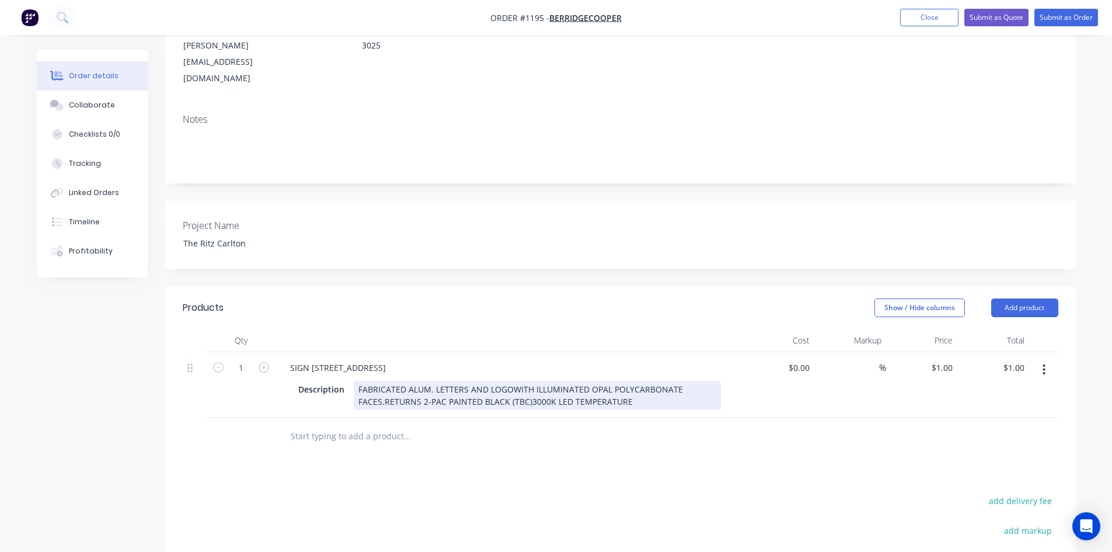
click at [510, 381] on div "FABRICATED ALUM. LETTERS AND LOGOWITH ILLUMINATED OPAL POLYCARBONATE FACES.RETU…" at bounding box center [537, 395] width 367 height 29
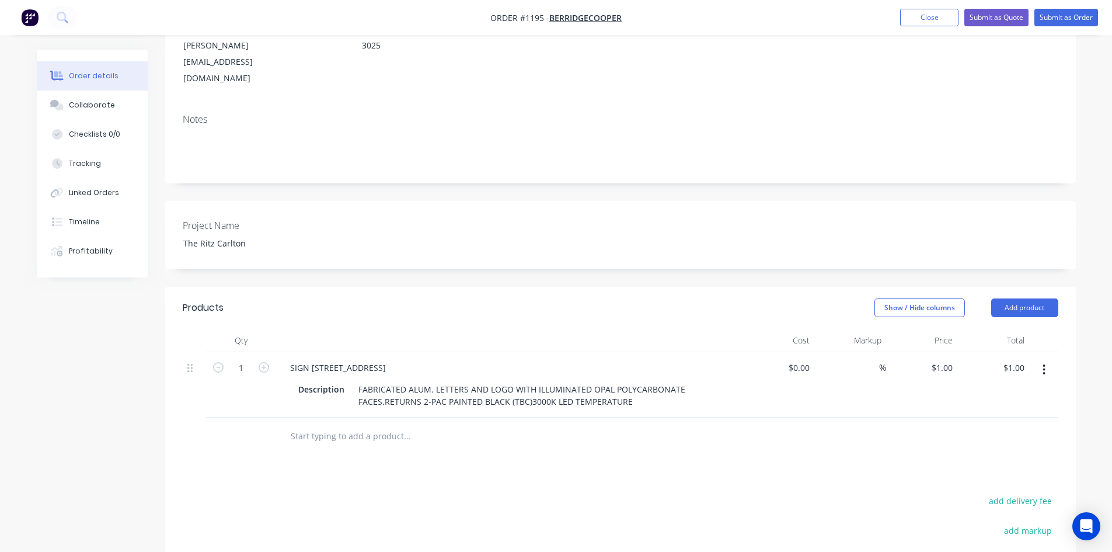
click at [591, 455] on div "Products Show / Hide columns Add product Qty Cost Markup Price Total 1 SIGN 1 -…" at bounding box center [620, 511] width 911 height 449
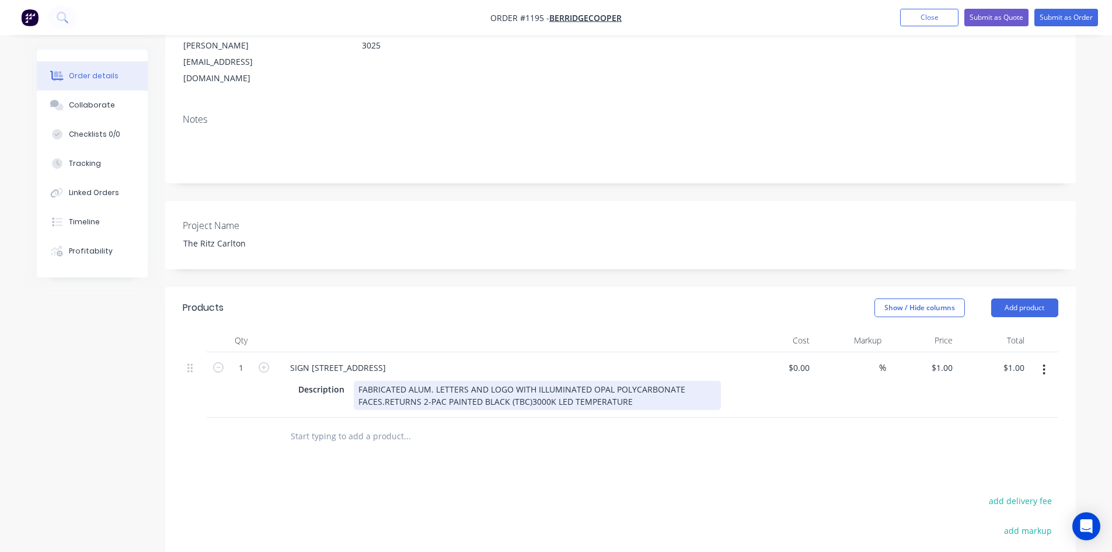
click at [385, 381] on div "FABRICATED ALUM. LETTERS AND LOGO WITH ILLUMINATED OPAL POLYCARBONATE FACES.RET…" at bounding box center [537, 395] width 367 height 29
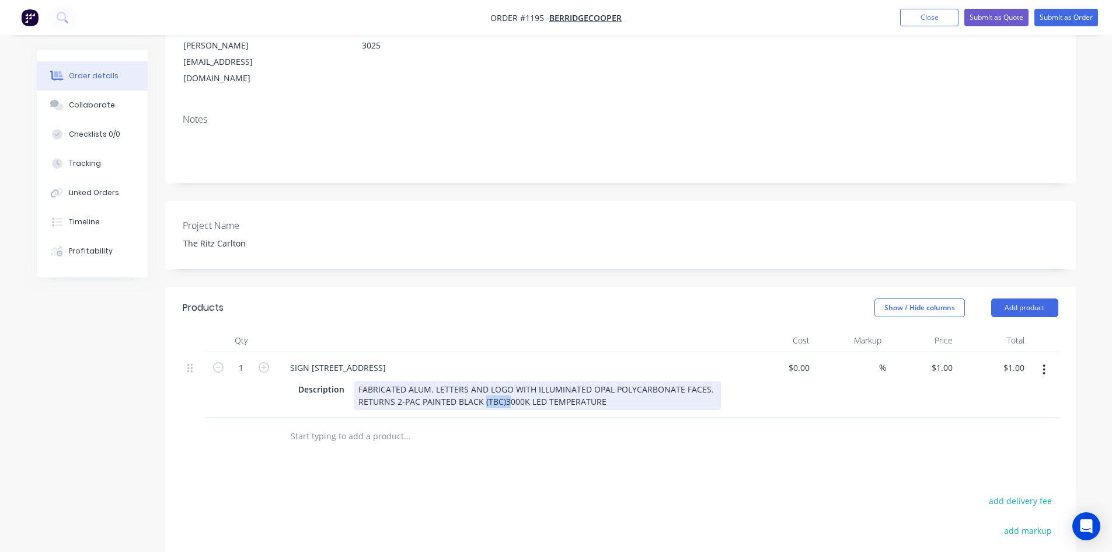
drag, startPoint x: 482, startPoint y: 371, endPoint x: 504, endPoint y: 375, distance: 22.0
click at [504, 381] on div "FABRICATED ALUM. LETTERS AND LOGO WITH ILLUMINATED OPAL POLYCARBONATE FACES. RE…" at bounding box center [537, 395] width 367 height 29
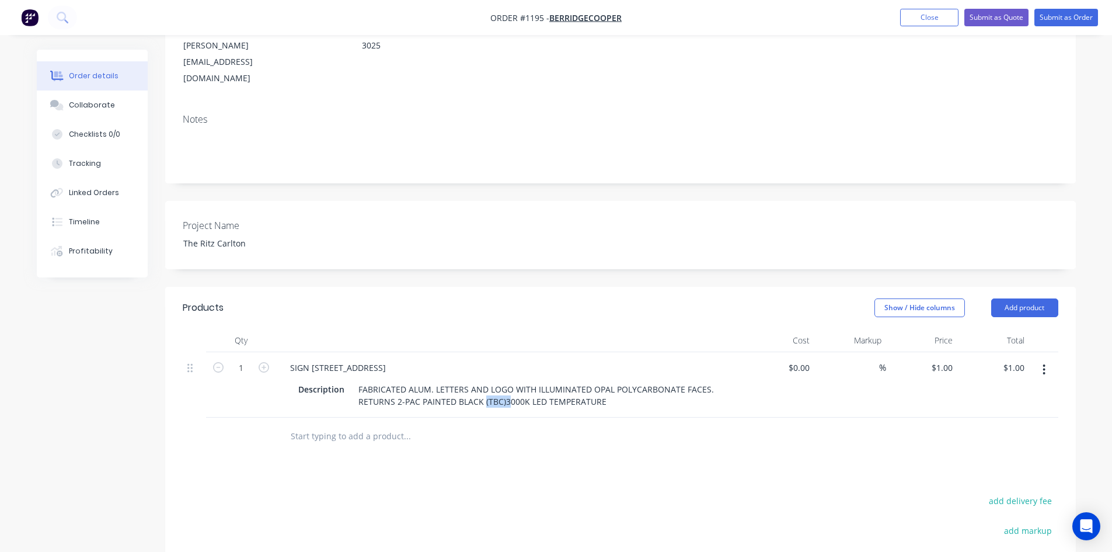
click at [499, 379] on div "SIGN 1 - LONSDALE ST Description FABRICATED ALUM. LETTERS AND LOGO WITH ILLUMIN…" at bounding box center [509, 384] width 467 height 65
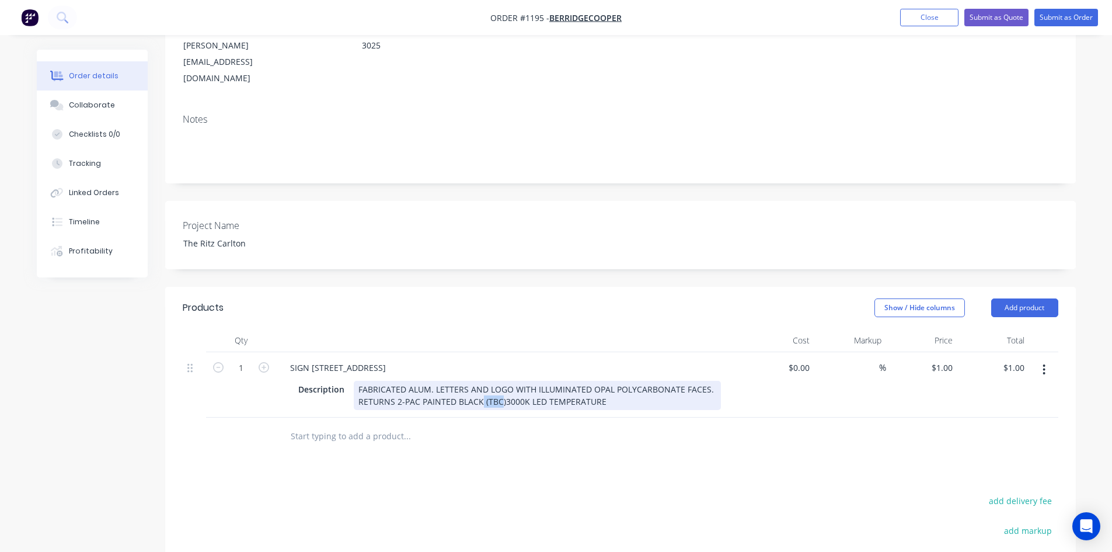
drag, startPoint x: 480, startPoint y: 368, endPoint x: 500, endPoint y: 372, distance: 20.3
click at [500, 381] on div "FABRICATED ALUM. LETTERS AND LOGO WITH ILLUMINATED OPAL POLYCARBONATE FACES. RE…" at bounding box center [537, 395] width 367 height 29
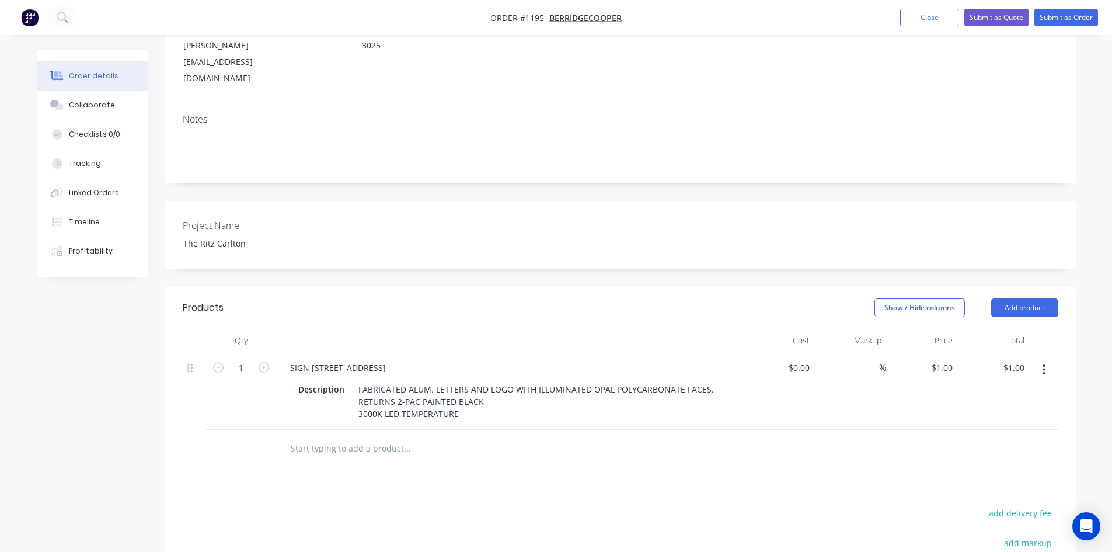
click at [517, 435] on div "Products Show / Hide columns Add product Qty Cost Markup Price Total 1 SIGN 1 -…" at bounding box center [620, 517] width 911 height 461
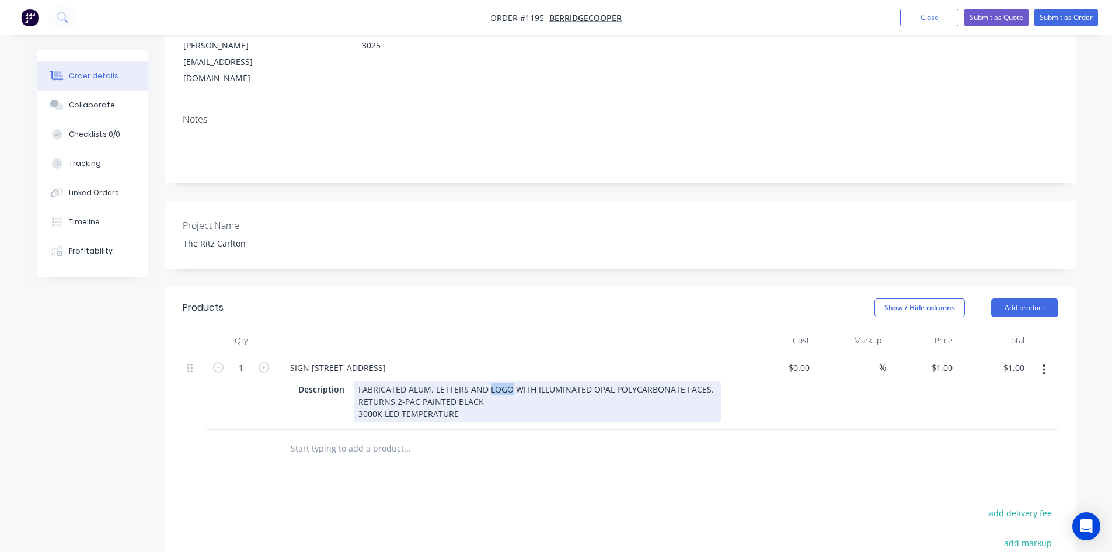
drag, startPoint x: 486, startPoint y: 358, endPoint x: 508, endPoint y: 358, distance: 21.6
click at [508, 381] on div "FABRICATED ALUM. LETTERS AND LOGO WITH ILLUMINATED OPAL POLYCARBONATE FACES. RE…" at bounding box center [537, 401] width 367 height 41
copy div "LOGO"
click at [720, 378] on div "Description FABRICATED ALUM. LETTERS AND LOGO WITH ILLUMINATED OPAL POLYCARBONA…" at bounding box center [510, 400] width 458 height 44
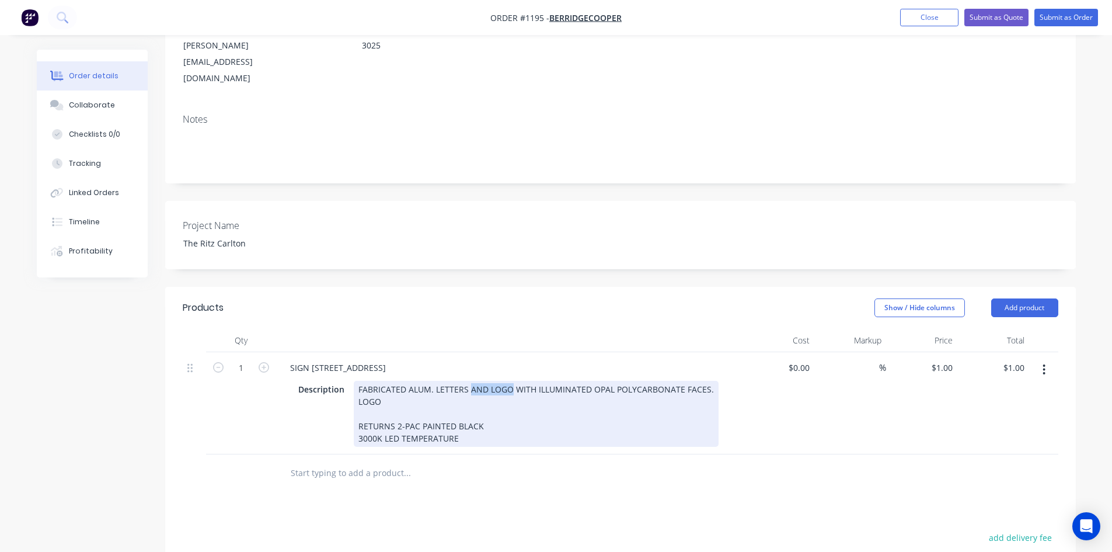
drag, startPoint x: 475, startPoint y: 358, endPoint x: 508, endPoint y: 360, distance: 33.9
click at [508, 381] on div "FABRICATED ALUM. LETTERS AND LOGO WITH ILLUMINATED OPAL POLYCARBONATE FACES. LO…" at bounding box center [536, 414] width 365 height 66
drag, startPoint x: 355, startPoint y: 354, endPoint x: 428, endPoint y: 362, distance: 73.4
click at [428, 381] on div "FABRICATED ALUM. LETTERS WITH ILLUMINATED OPAL POLYCARBONATE FACES. LOGO RETURN…" at bounding box center [515, 414] width 322 height 66
copy div "FABRICATED ALUM"
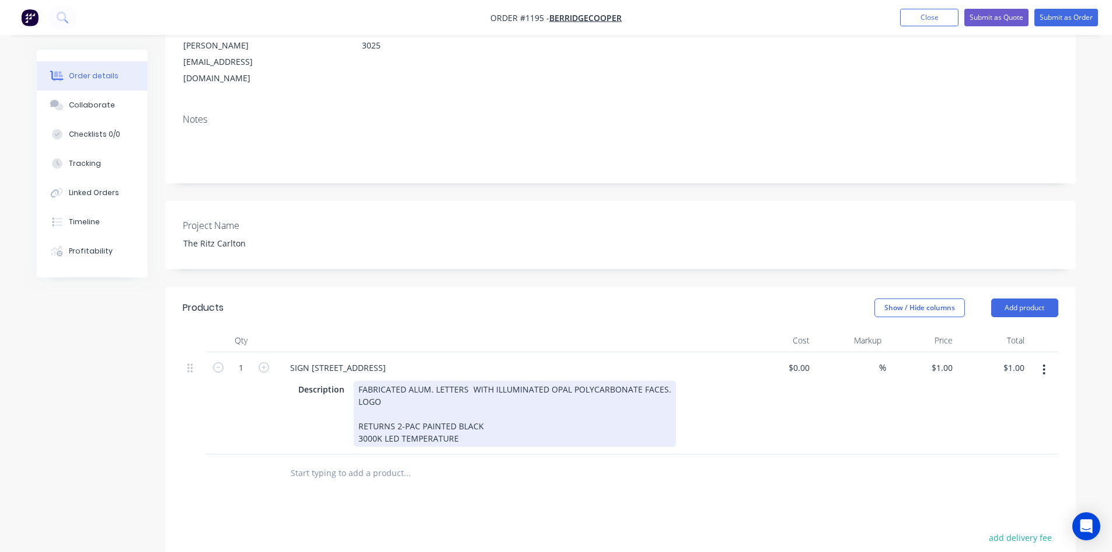
click at [356, 381] on div "FABRICATED ALUM. LETTERS WITH ILLUMINATED OPAL POLYCARBONATE FACES. LOGO RETURN…" at bounding box center [515, 414] width 322 height 66
click at [476, 381] on div "FABRICATED ALUM. LETTERS WITH ILLUMINATED OPAL POLYCARBONATE FACES. FABRICATED …" at bounding box center [515, 414] width 322 height 66
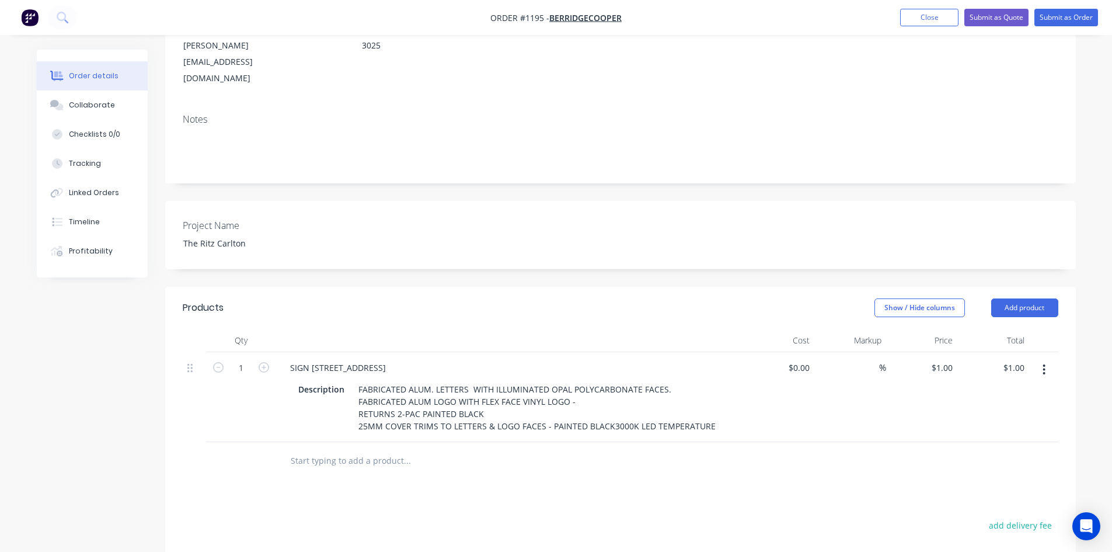
click at [583, 494] on div "Products Show / Hide columns Add product Qty Cost Markup Price Total 1 SIGN 1 -…" at bounding box center [620, 523] width 911 height 473
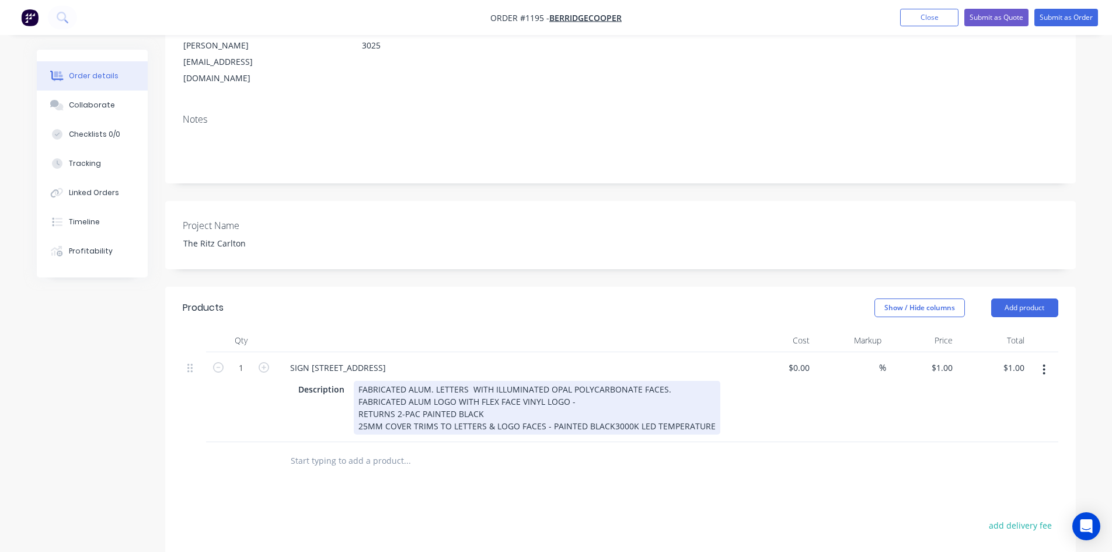
click at [466, 381] on div "FABRICATED ALUM. LETTERS WITH ILLUMINATED OPAL POLYCARBONATE FACES. FABRICATED …" at bounding box center [537, 408] width 367 height 54
click at [455, 381] on div "FABRICATED ALUM. LETTERS (800MM H) WITH ILLUMINATED OPAL POLYCARBONATE FACES. F…" at bounding box center [537, 408] width 367 height 54
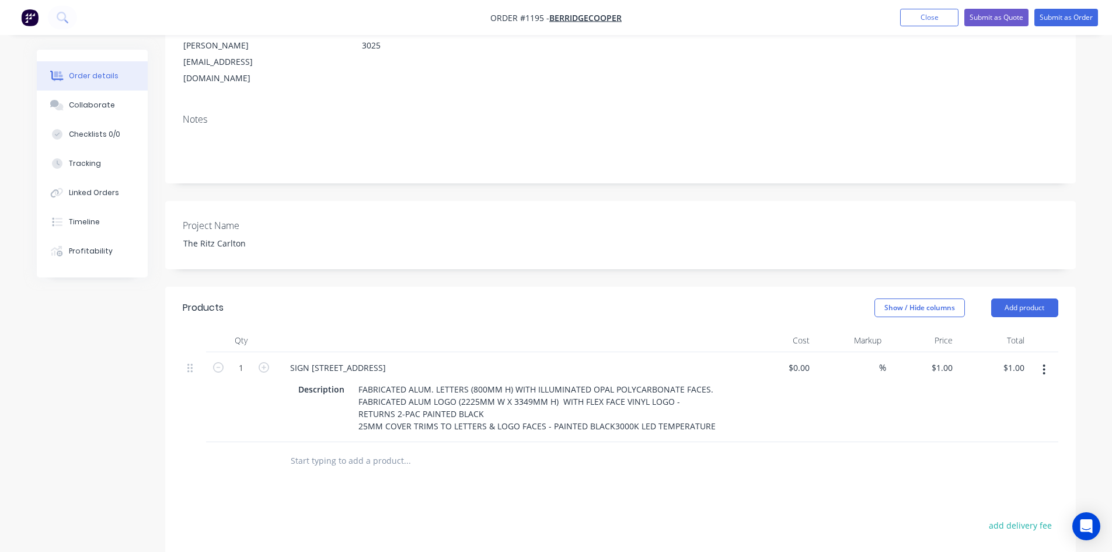
click at [671, 473] on div "Products Show / Hide columns Add product Qty Cost Markup Price Total 1 SIGN 1 -…" at bounding box center [620, 523] width 911 height 473
click at [870, 359] on input at bounding box center [872, 367] width 13 height 17
type input "50"
type input "$0.00"
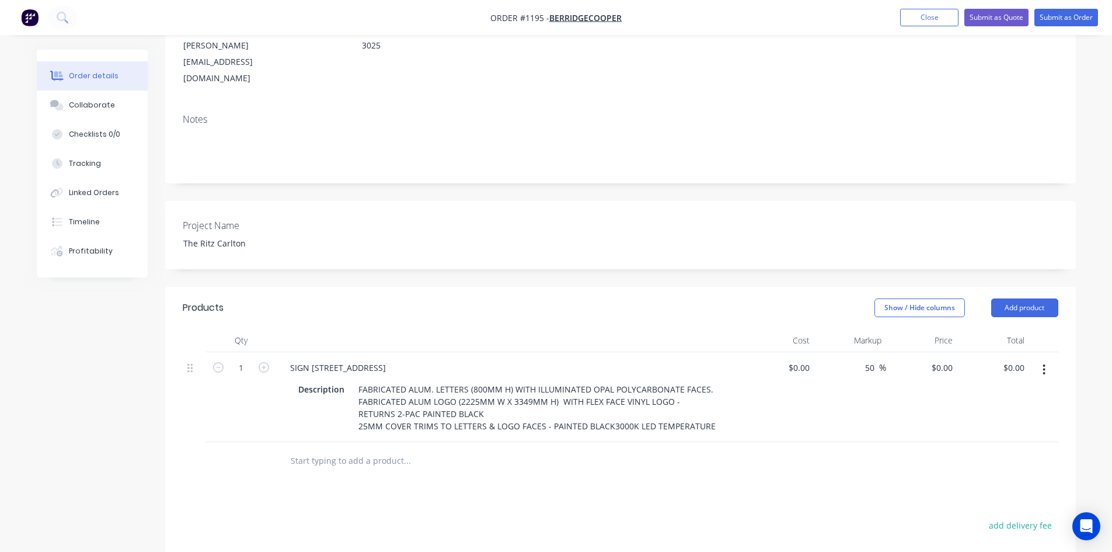
click at [790, 482] on div "Products Show / Hide columns Add product Qty Cost Markup Price Total 1 SIGN 1 -…" at bounding box center [620, 523] width 911 height 473
click at [1042, 359] on button "button" at bounding box center [1043, 369] width 27 height 21
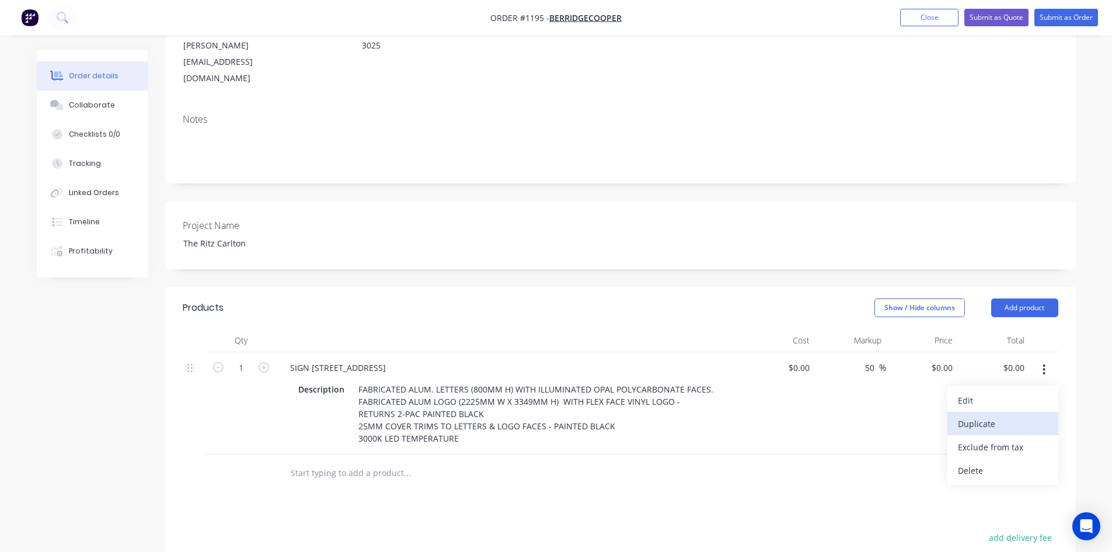
click at [1011, 415] on div "Duplicate" at bounding box center [1003, 423] width 90 height 17
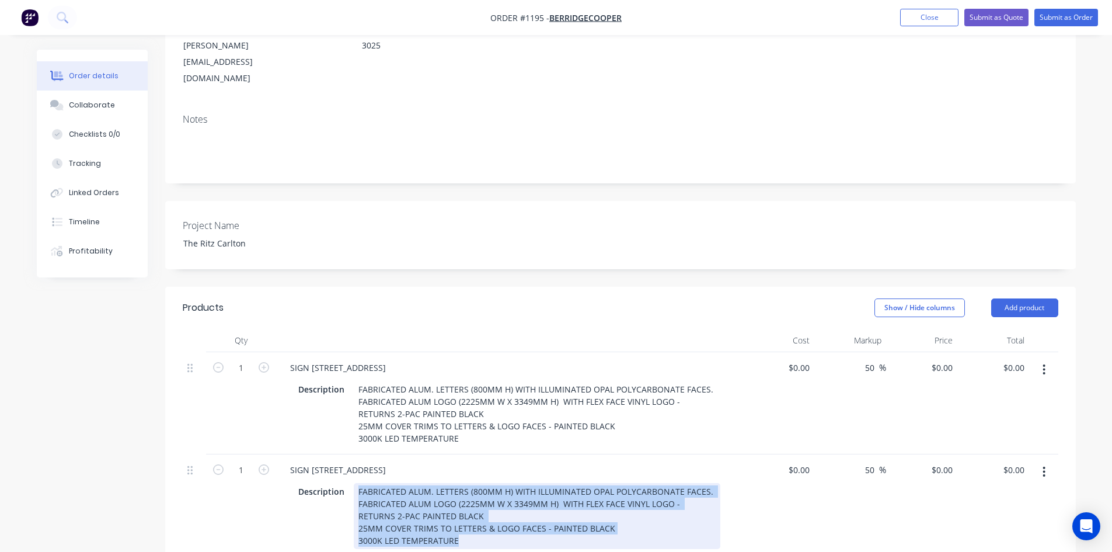
drag, startPoint x: 356, startPoint y: 459, endPoint x: 482, endPoint y: 511, distance: 135.8
click at [482, 511] on div "FABRICATED ALUM. LETTERS (800MM H) WITH ILLUMINATED OPAL POLYCARBONATE FACES. F…" at bounding box center [537, 516] width 367 height 66
paste div
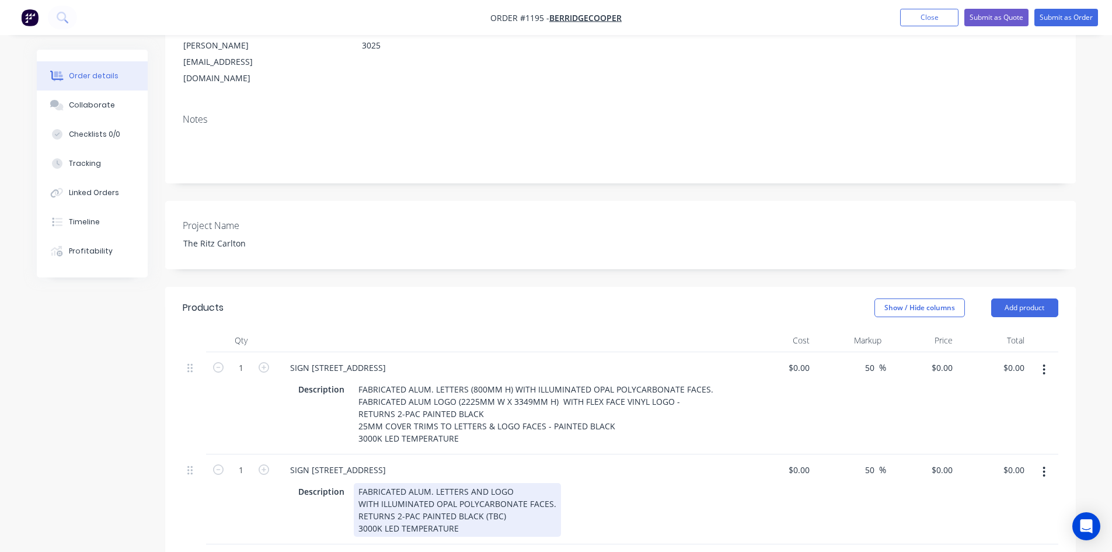
click at [526, 503] on div "FABRICATED ALUM. LETTERS AND LOGO WITH ILLUMINATED OPAL POLYCARBONATE FACES. RE…" at bounding box center [457, 510] width 207 height 54
click at [468, 483] on div "FABRICATED ALUM. LETTERS AND LOGO WITH ILLUMINATED OPAL POLYCARBONATE FACES. RE…" at bounding box center [457, 510] width 207 height 54
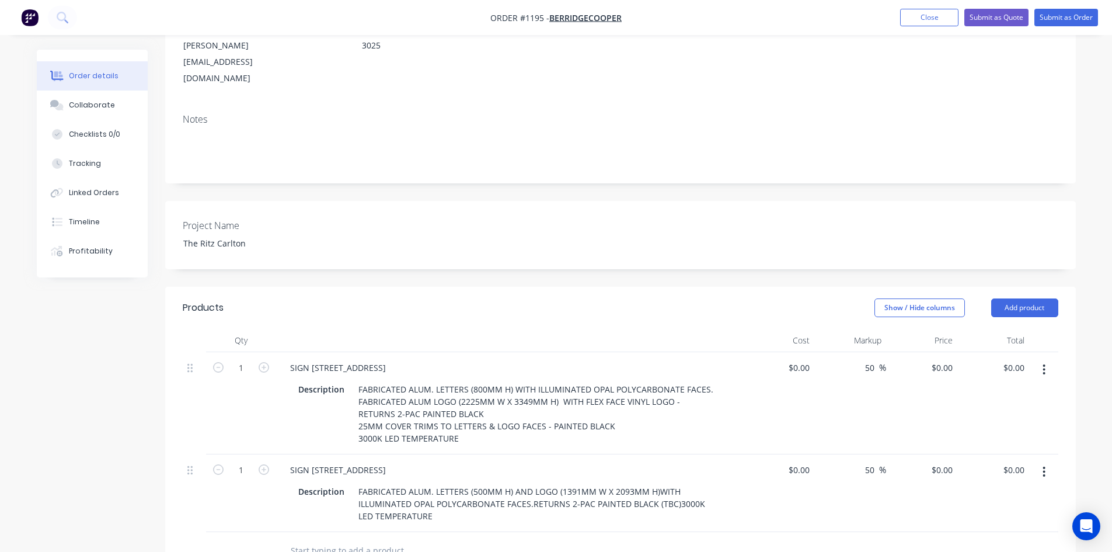
click at [775, 491] on div "$0.00 $0.00" at bounding box center [779, 493] width 72 height 78
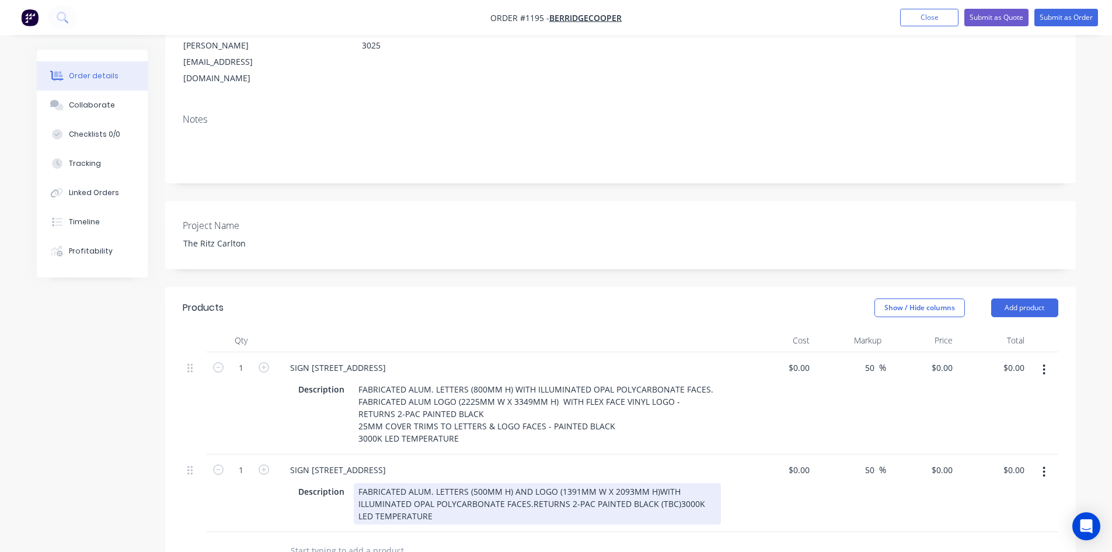
click at [654, 483] on div "FABRICATED ALUM. LETTERS (500MM H) AND LOGO (1391MM W X 2093MM H)WITH ILLUMINAT…" at bounding box center [537, 503] width 367 height 41
click at [550, 483] on div "FABRICATED ALUM. LETTERS (500MM H) AND LOGO (1391MM W X 2093MM H) WITH ILLUMINA…" at bounding box center [537, 503] width 367 height 41
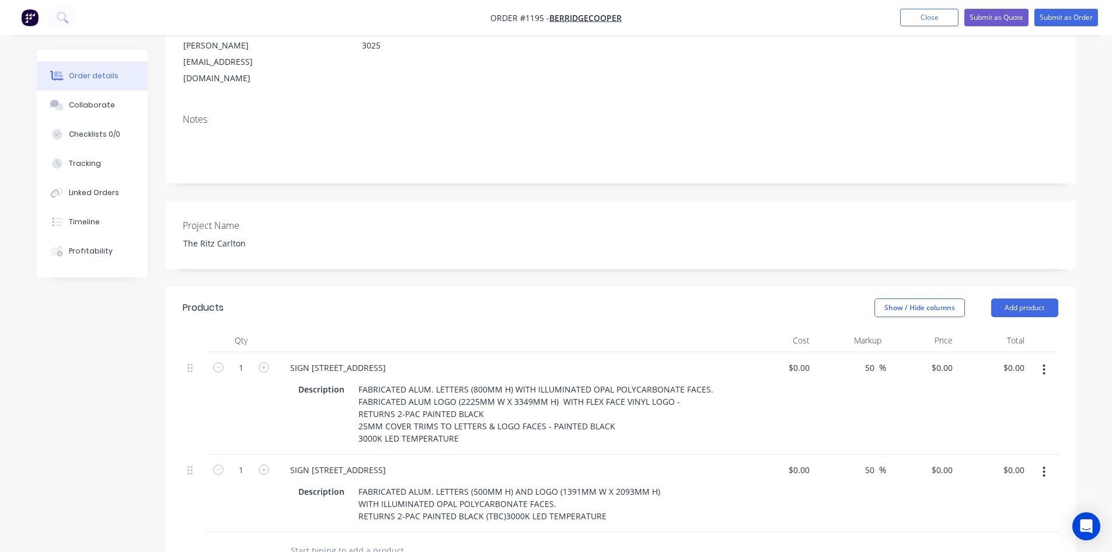
click at [576, 539] on div at bounding box center [456, 550] width 350 height 23
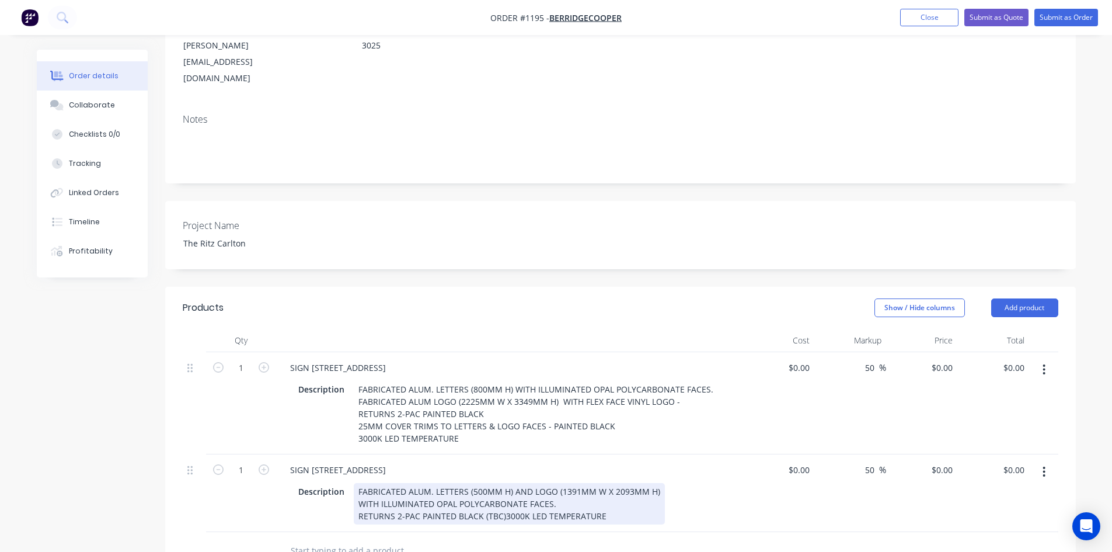
click at [503, 483] on div "FABRICATED ALUM. LETTERS (500MM H) AND LOGO (1391MM W X 2093MM H) WITH ILLUMINA…" at bounding box center [509, 503] width 311 height 41
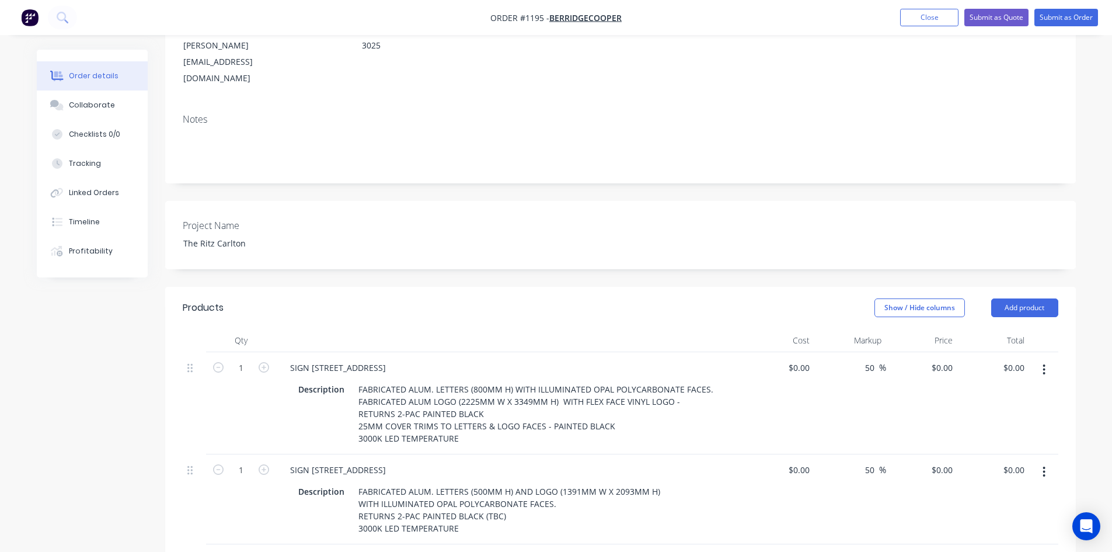
click at [575, 551] on div at bounding box center [456, 562] width 350 height 23
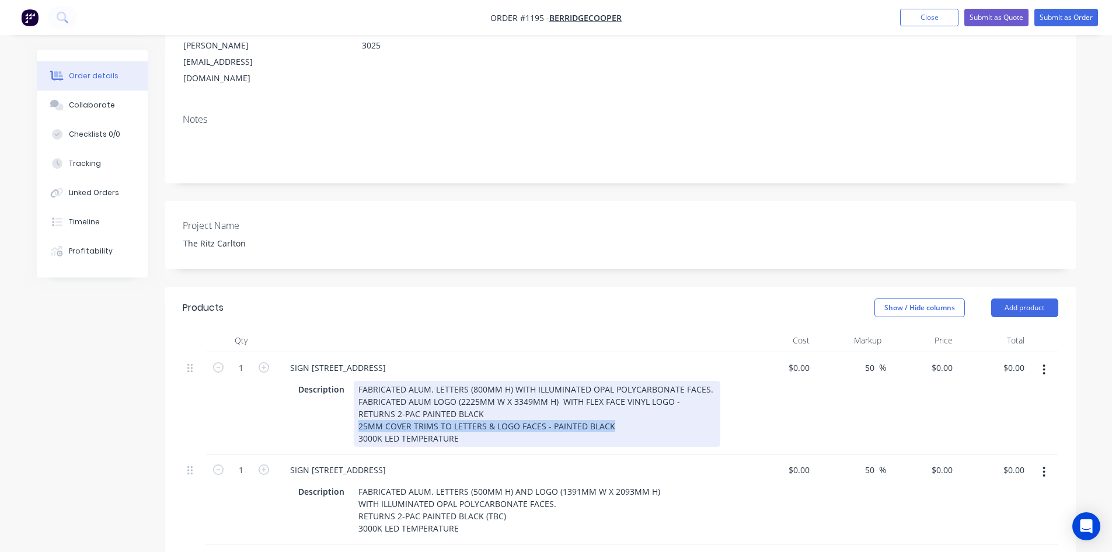
drag, startPoint x: 615, startPoint y: 393, endPoint x: 350, endPoint y: 393, distance: 265.0
click at [350, 393] on div "Description FABRICATED ALUM. LETTERS (800MM H) WITH ILLUMINATED OPAL POLYCARBON…" at bounding box center [507, 414] width 427 height 66
copy div "25MM COVER TRIMS TO LETTERS & LOGO FACES - PAINTED BLACK"
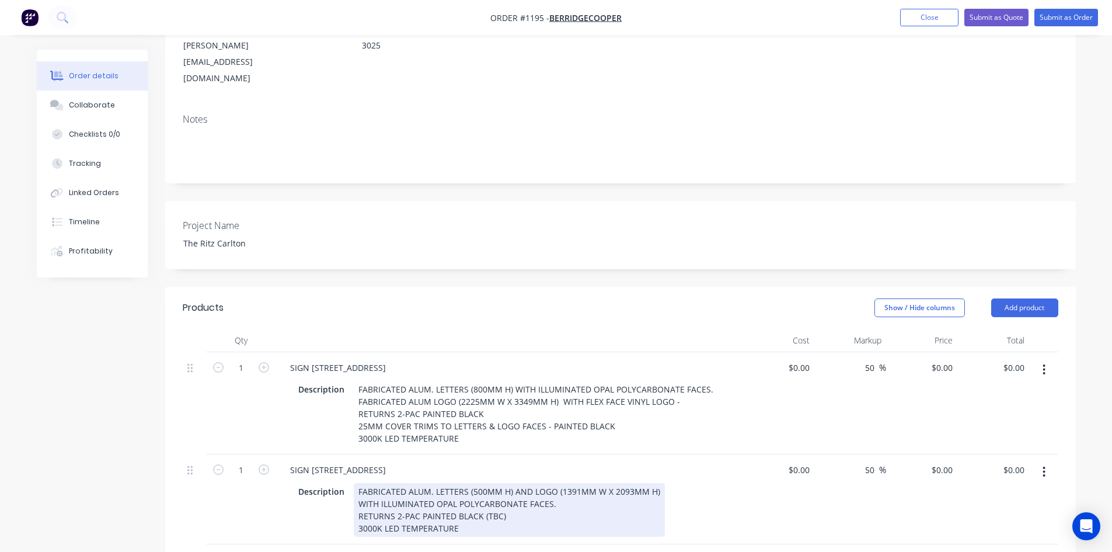
click at [515, 483] on div "FABRICATED ALUM. LETTERS (500MM H) AND LOGO (1391MM W X 2093MM H) WITH ILLUMINA…" at bounding box center [509, 510] width 311 height 54
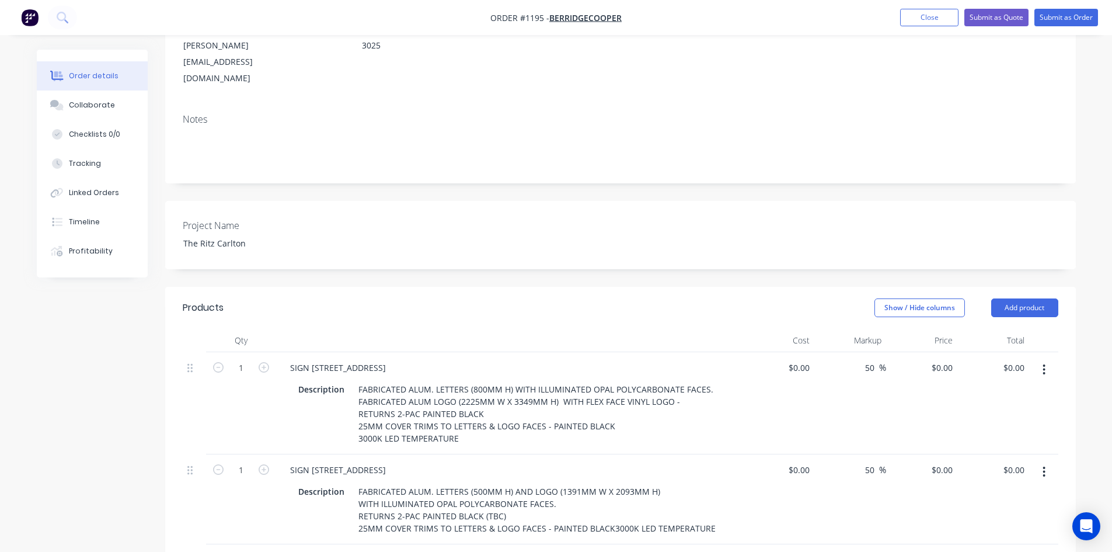
click at [736, 492] on div "Description FABRICATED ALUM. LETTERS (500MM H) AND LOGO (1391MM W X 2093MM H) W…" at bounding box center [510, 508] width 458 height 56
drag, startPoint x: 289, startPoint y: 432, endPoint x: 388, endPoint y: 437, distance: 99.3
click at [388, 461] on div "SIGN [STREET_ADDRESS]" at bounding box center [510, 469] width 458 height 17
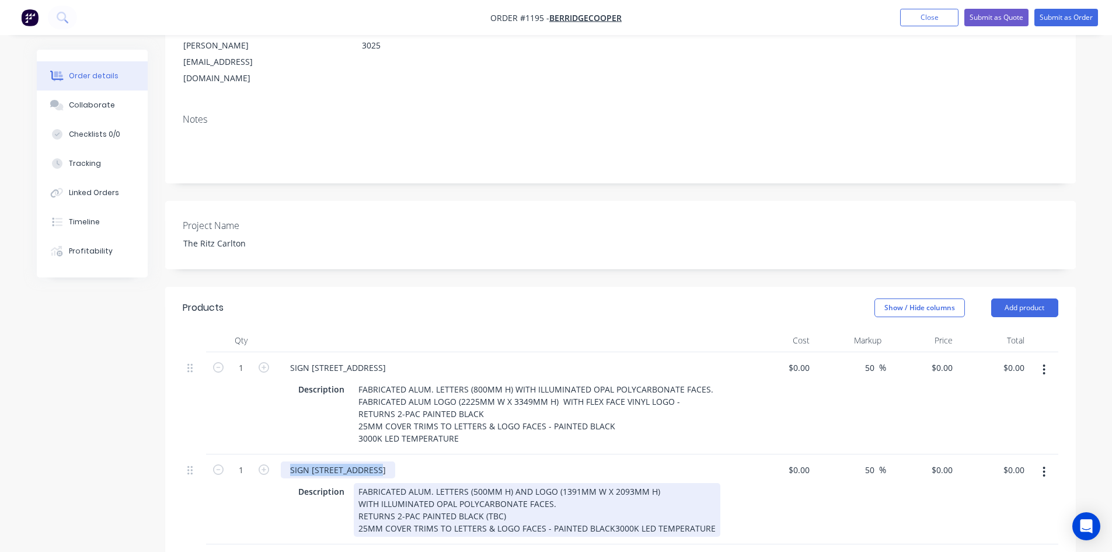
paste div
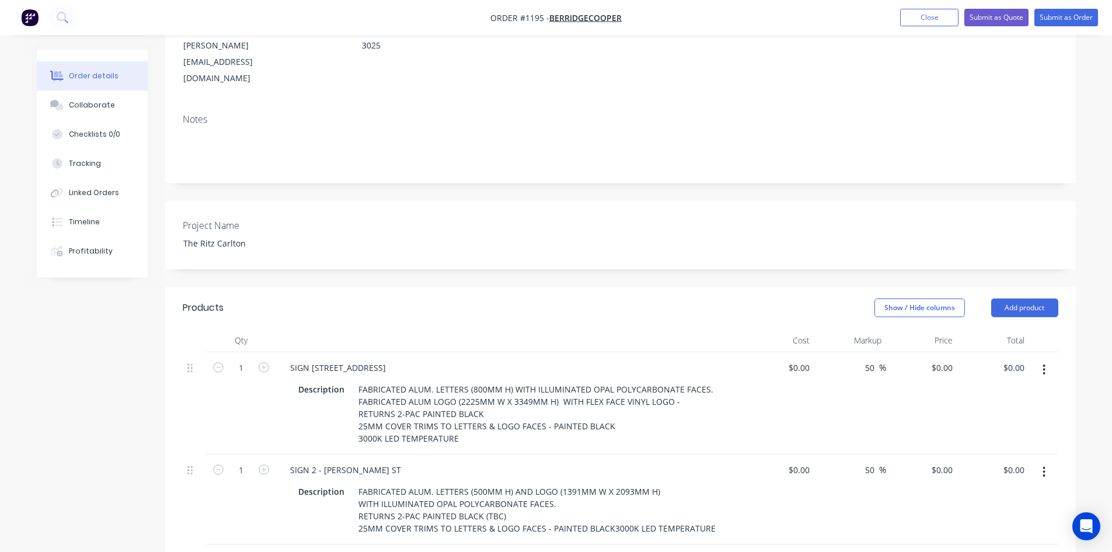
click at [840, 491] on div "50 50 %" at bounding box center [850, 499] width 72 height 90
click at [1043, 465] on icon "button" at bounding box center [1043, 471] width 3 height 13
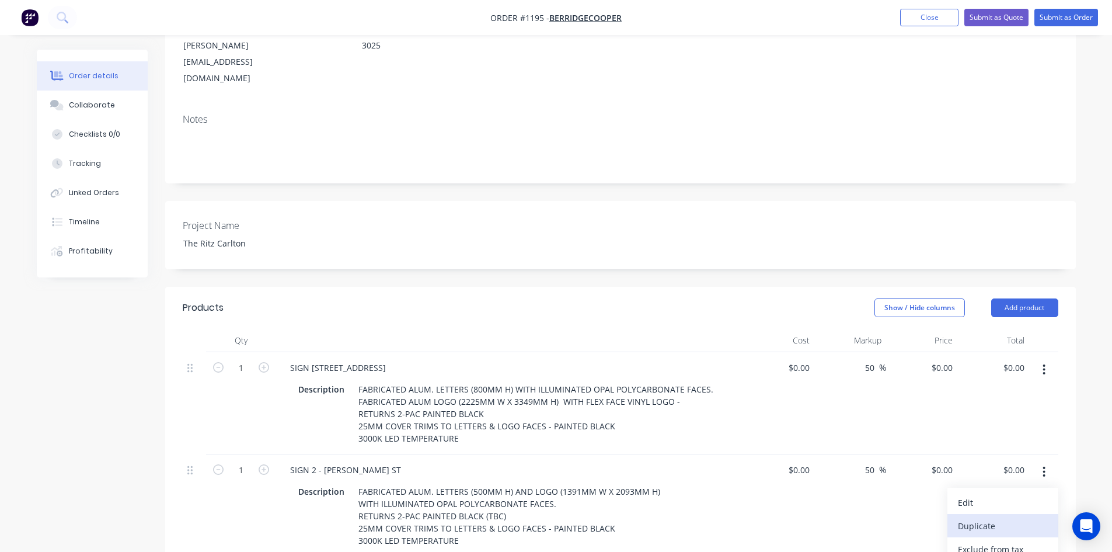
click at [994, 517] on div "Duplicate" at bounding box center [1003, 525] width 90 height 17
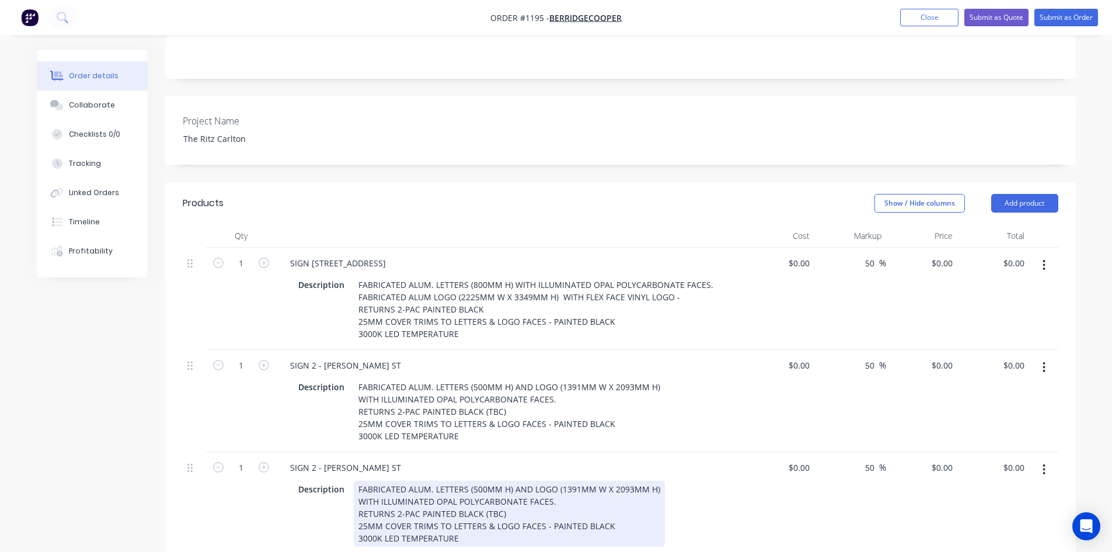
scroll to position [292, 0]
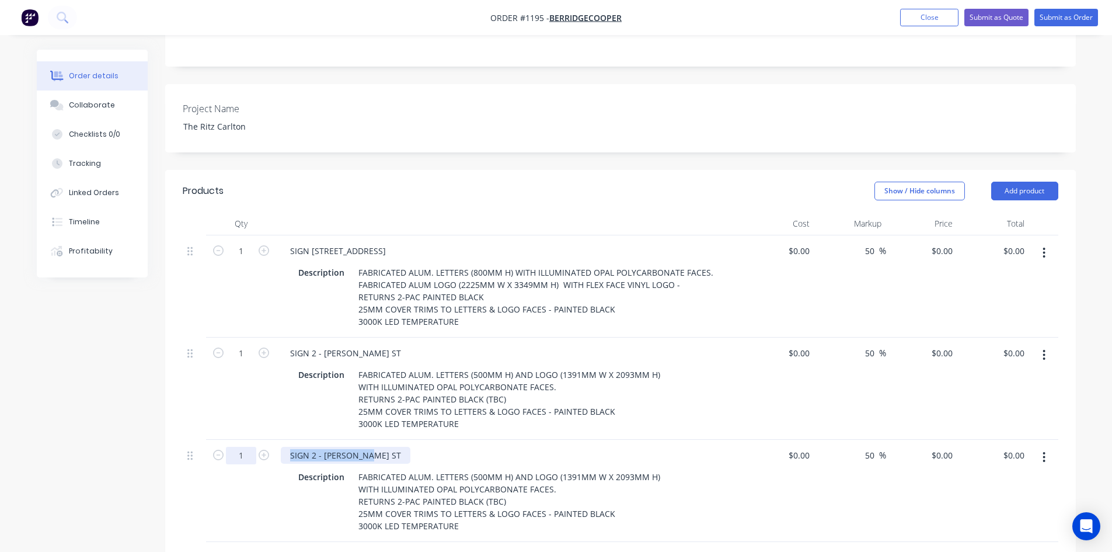
drag, startPoint x: 339, startPoint y: 423, endPoint x: 244, endPoint y: 423, distance: 95.1
click at [244, 439] on div "1 SIGN 2 - [PERSON_NAME] ST Description FABRICATED ALUM. LETTERS (500MM H) AND …" at bounding box center [620, 490] width 875 height 102
paste div
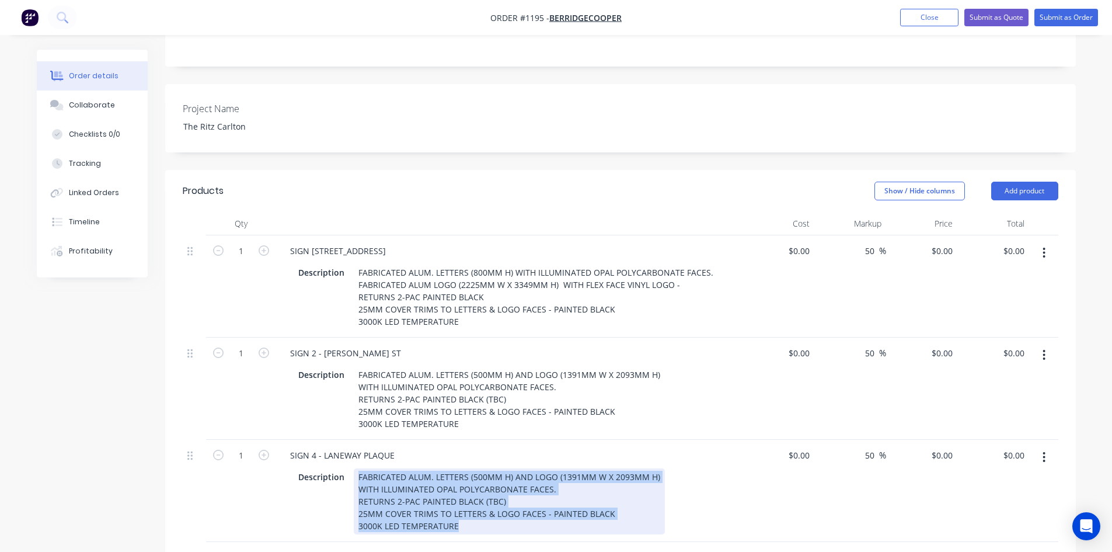
drag, startPoint x: 357, startPoint y: 439, endPoint x: 497, endPoint y: 501, distance: 153.7
click at [497, 501] on div "SIGN 4 - LANEWAY PLAQUE Description FABRICATED ALUM. LETTERS (500MM H) AND LOGO…" at bounding box center [509, 490] width 467 height 102
paste div
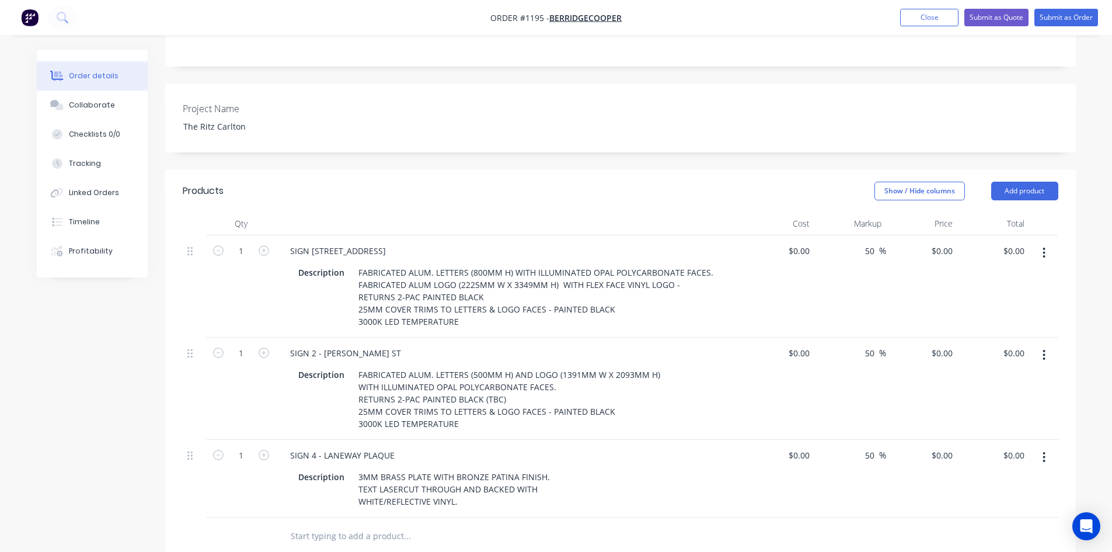
click at [717, 517] on div at bounding box center [620, 536] width 875 height 38
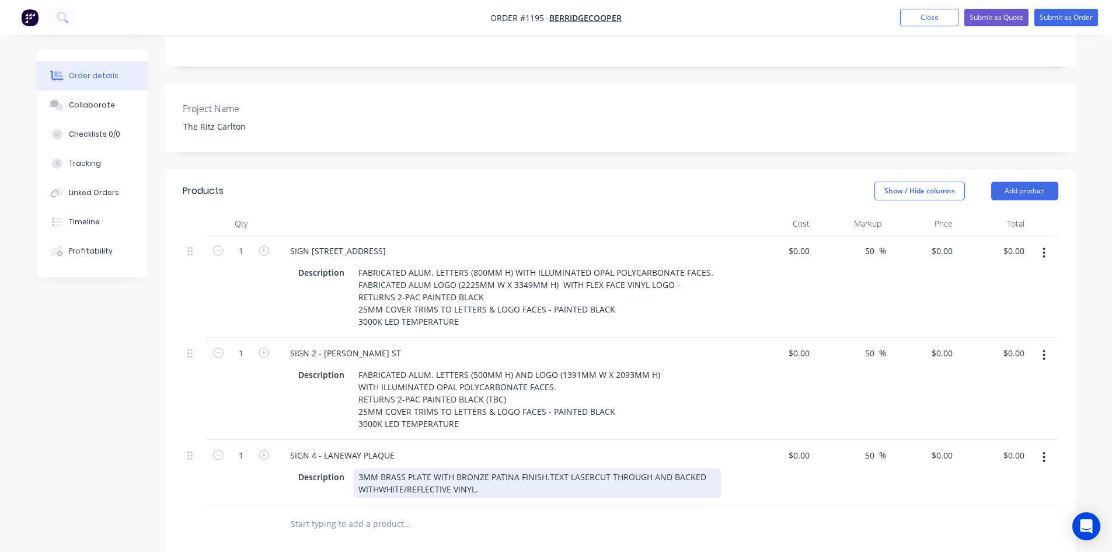
click at [545, 468] on div "3MM BRASS PLATE WITH BRONZE PATINA FINISH.TEXT LASERCUT THROUGH AND BACKED WITH…" at bounding box center [537, 482] width 367 height 29
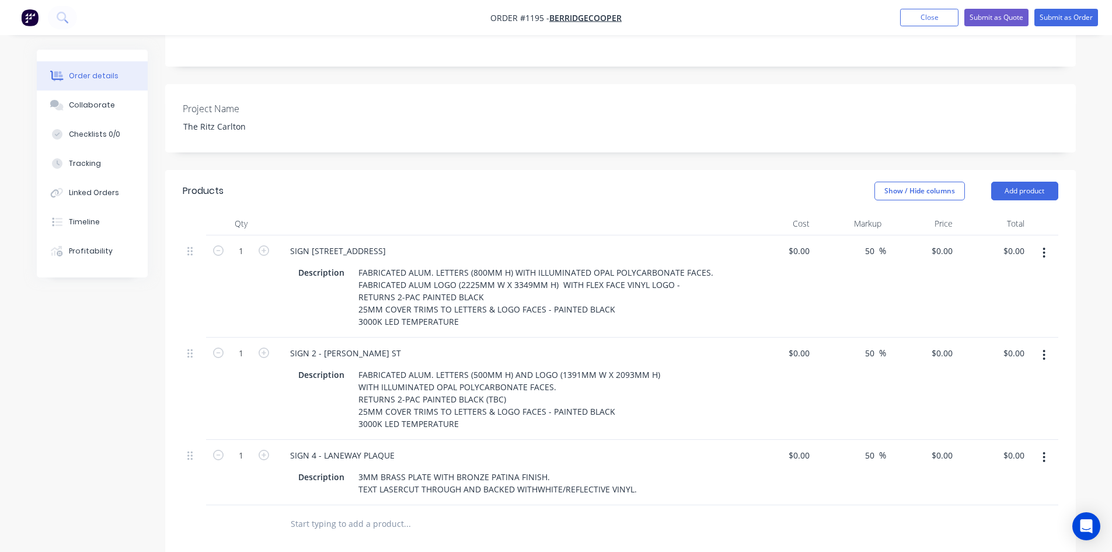
click at [550, 512] on div at bounding box center [456, 523] width 350 height 23
click at [535, 468] on div "3MM BRASS PLATE WITH BRONZE PATINA FINISH. TEXT LASERCUT THROUGH AND BACKED WIT…" at bounding box center [498, 482] width 288 height 29
click at [602, 512] on div at bounding box center [456, 523] width 350 height 23
click at [1044, 451] on icon "button" at bounding box center [1043, 457] width 3 height 13
click at [990, 503] on div "Duplicate" at bounding box center [1003, 511] width 90 height 17
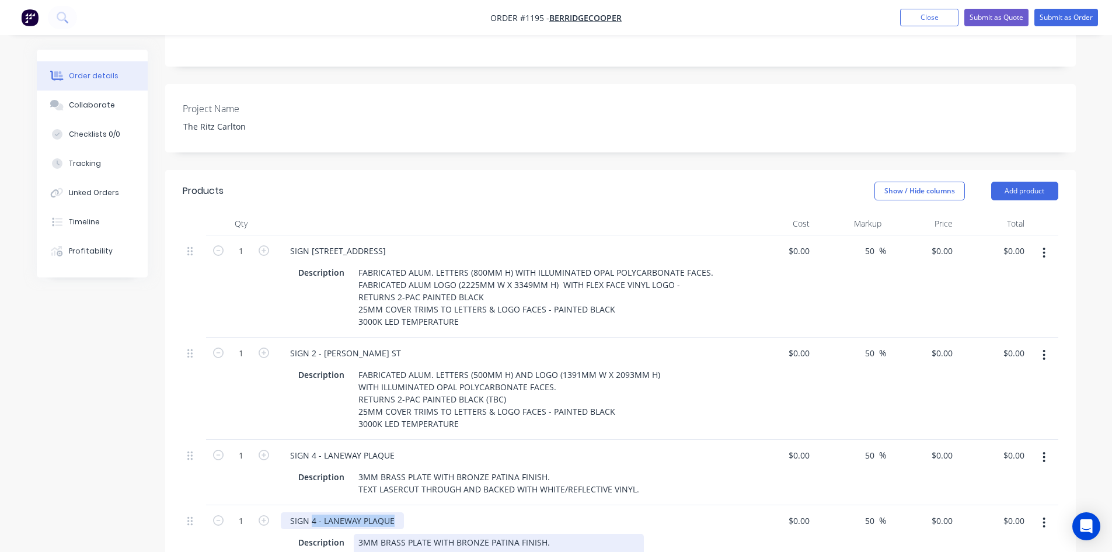
drag, startPoint x: 312, startPoint y: 487, endPoint x: 498, endPoint y: 501, distance: 186.7
click at [497, 505] on div "SIGN 4 - LANEWAY PLAQUE Description 3MM BRASS PLATE WITH BRONZE PATINA FINISH. …" at bounding box center [509, 537] width 467 height 65
drag, startPoint x: 356, startPoint y: 507, endPoint x: 753, endPoint y: 530, distance: 398.2
click at [753, 530] on div "1 SIGN 5B.1 Description 3MM BRASS PLATE WITH BRONZE PATINA FINISH. TEXT LASERCU…" at bounding box center [620, 537] width 875 height 65
paste div
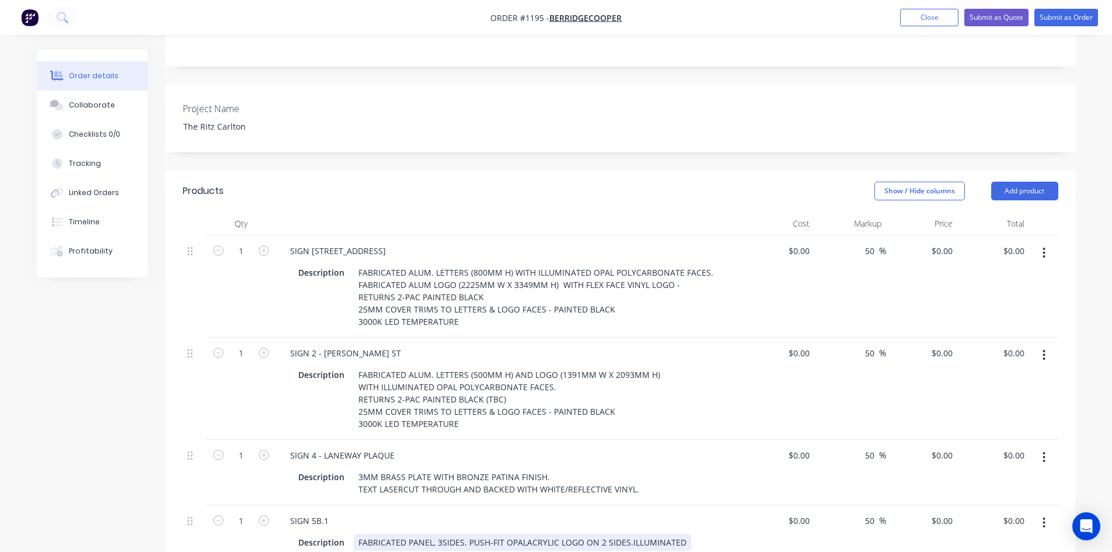
click at [723, 531] on div "Description FABRICATED PANEL, 3SIDES. PUSH-FIT OPALACRYLIC LOGO ON 2 SIDES.ILLU…" at bounding box center [510, 540] width 458 height 19
click at [358, 533] on div "FABRICATED PANEL, 3SIDES. PUSH-FIT OPALACRYLIC LOGO ON 2 SIDES.ILLUMINATED" at bounding box center [522, 541] width 337 height 17
click at [434, 533] on div "INTERNAL STEEL FRAME (DESIGN TBC) FABRICATED PANEL, 3SIDES. PUSH-FIT OPALACRYLI…" at bounding box center [522, 547] width 337 height 29
click at [544, 533] on div "INTERNAL STEEL FRAME (DESIGN TBC) FABRICATED PANEL, - 3MM ALUMINIUM - 3SIDES. P…" at bounding box center [537, 553] width 367 height 41
click at [517, 534] on div "INTERNAL STEEL FRAME (DESIGN TBC) FABRICATED PANEL, - 3MM ALUMINIUM - 3SIDES. P…" at bounding box center [467, 553] width 226 height 41
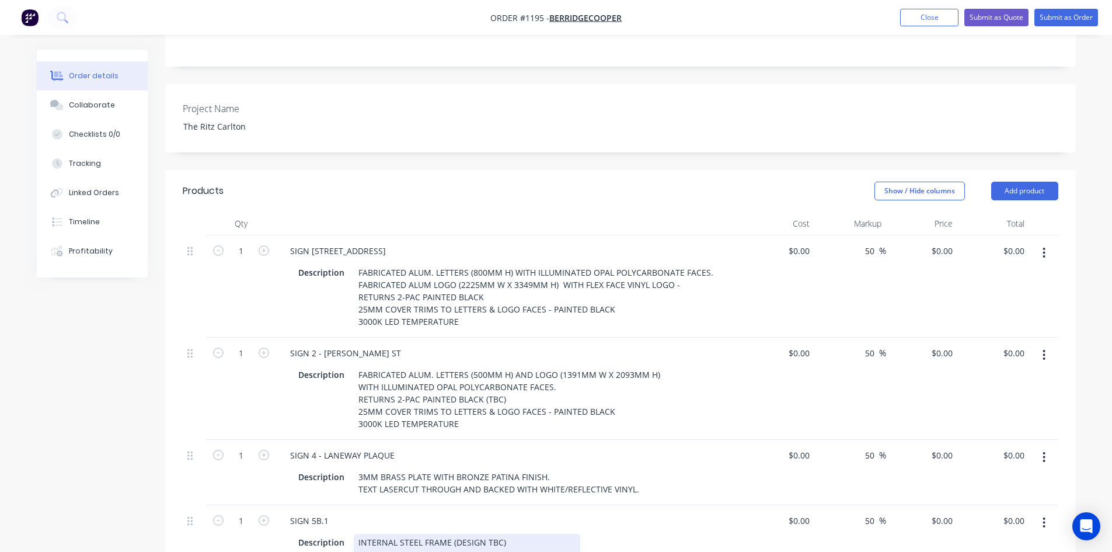
click at [519, 536] on div "INTERNAL STEEL FRAME (DESIGN TBC) FABRICATED PANEL, - 3MM ALUMINIUM - 3SIDES. P…" at bounding box center [467, 553] width 226 height 41
click at [690, 533] on div "Description INTERNAL STEEL FRAME (DESIGN TBC) FABRICATED PANEL, - 3MM ALUMINIUM…" at bounding box center [507, 560] width 427 height 54
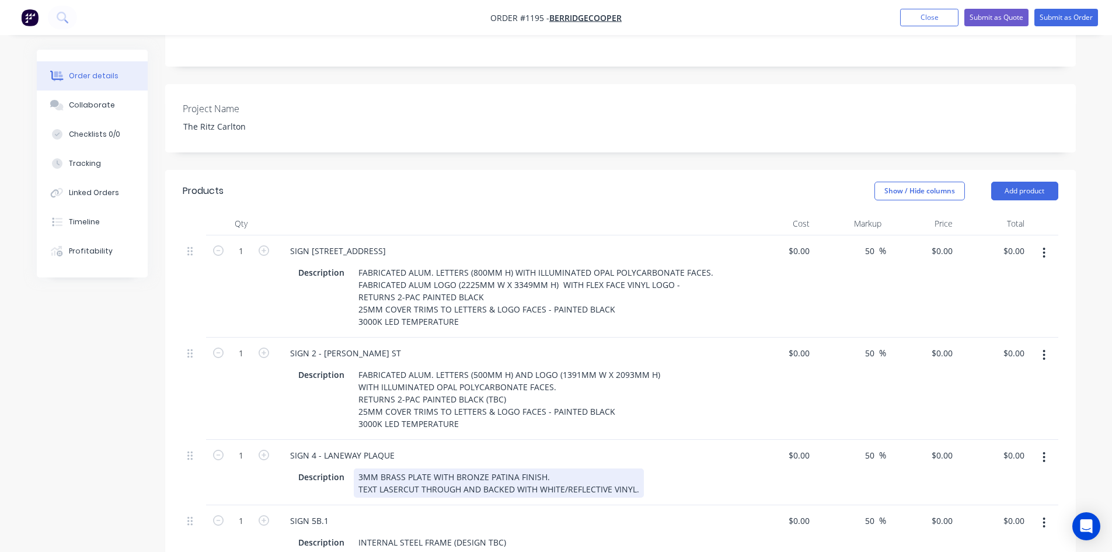
click at [554, 468] on div "3MM BRASS PLATE WITH BRONZE PATINA FINISH. TEXT LASERCUT THROUGH AND BACKED WIT…" at bounding box center [499, 482] width 290 height 29
